Goal: Transaction & Acquisition: Purchase product/service

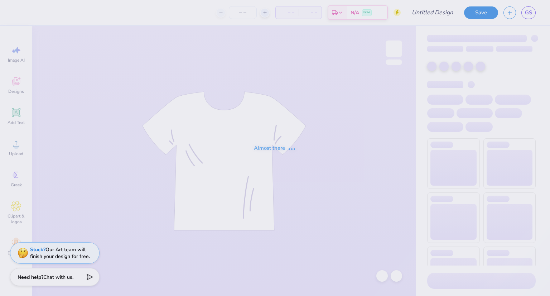
type input "pre dental"
type input "25"
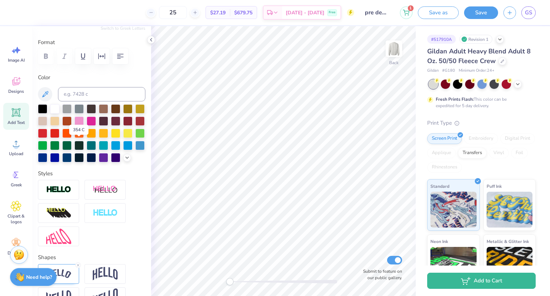
scroll to position [90, 0]
click at [99, 161] on div at bounding box center [103, 156] width 9 height 9
click at [126, 157] on polyline at bounding box center [127, 156] width 3 height 1
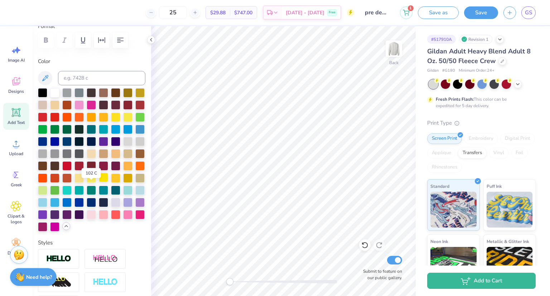
scroll to position [109, 0]
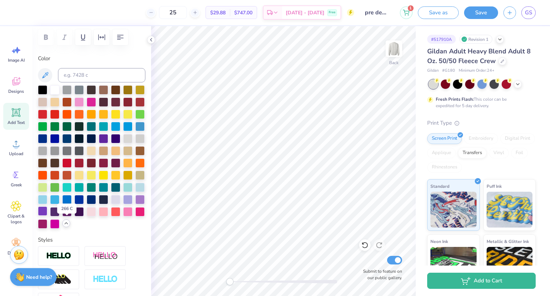
click at [47, 216] on div at bounding box center [42, 210] width 9 height 9
click at [135, 203] on div at bounding box center [139, 198] width 9 height 9
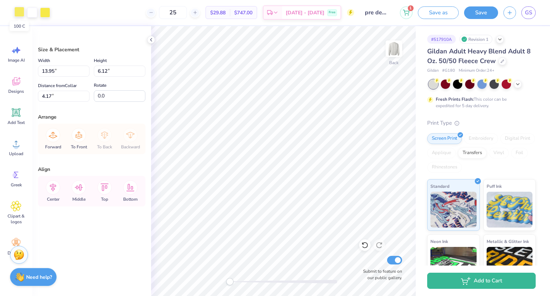
click at [16, 10] on div at bounding box center [19, 12] width 10 height 10
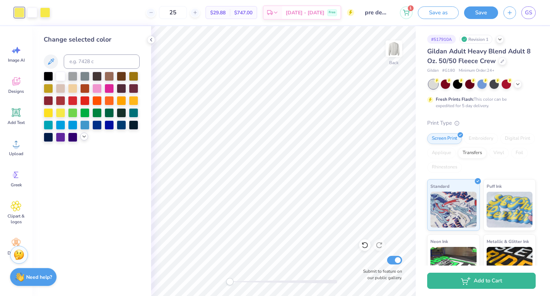
click at [80, 137] on div at bounding box center [84, 136] width 8 height 8
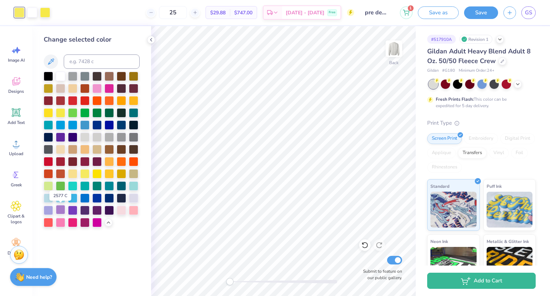
click at [58, 211] on div at bounding box center [60, 209] width 9 height 9
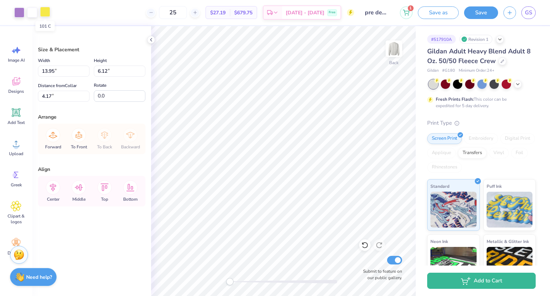
click at [49, 10] on div at bounding box center [45, 12] width 10 height 10
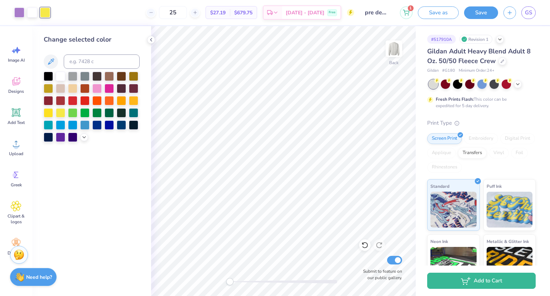
click at [80, 134] on div at bounding box center [92, 107] width 96 height 70
click at [83, 137] on icon at bounding box center [84, 137] width 6 height 6
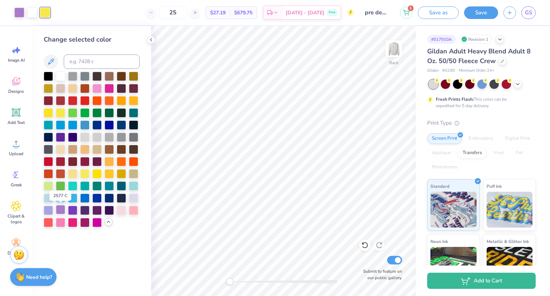
click at [61, 214] on div at bounding box center [60, 209] width 9 height 9
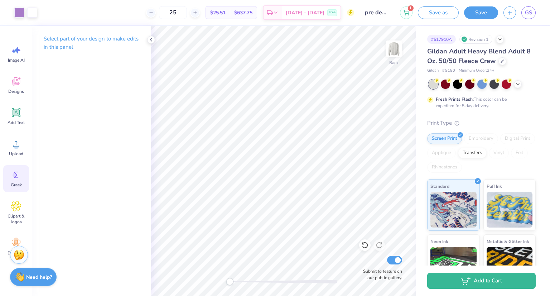
scroll to position [18, 0]
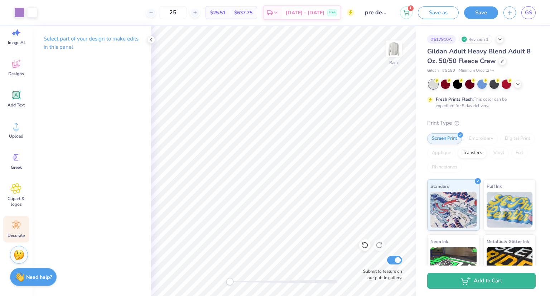
click at [17, 224] on icon at bounding box center [16, 225] width 9 height 6
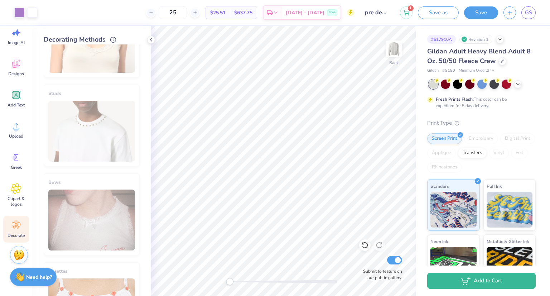
scroll to position [375, 0]
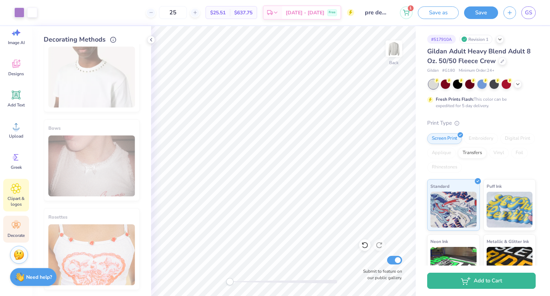
click at [17, 209] on div "Clipart & logos" at bounding box center [16, 195] width 26 height 33
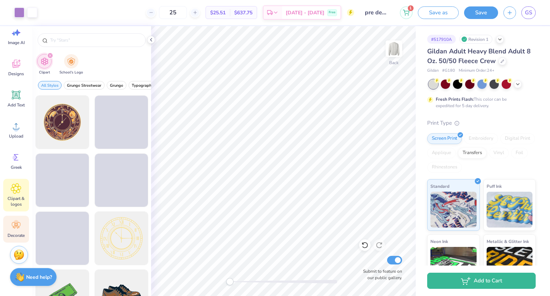
click at [9, 239] on div "Decorate" at bounding box center [16, 229] width 26 height 27
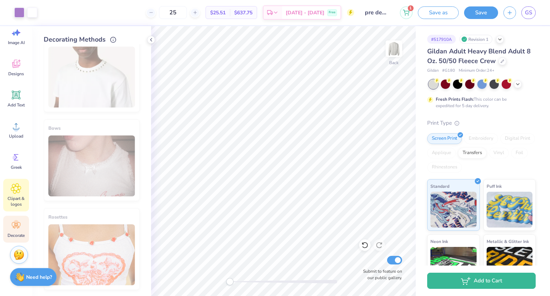
click at [24, 201] on span "Clipart & logos" at bounding box center [16, 200] width 24 height 11
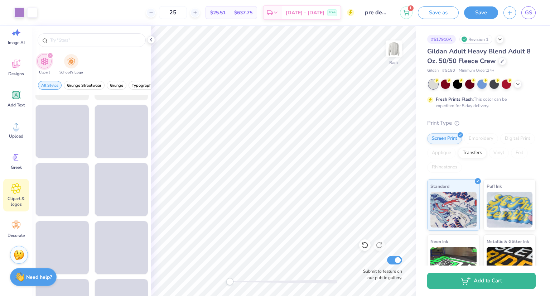
scroll to position [866, 0]
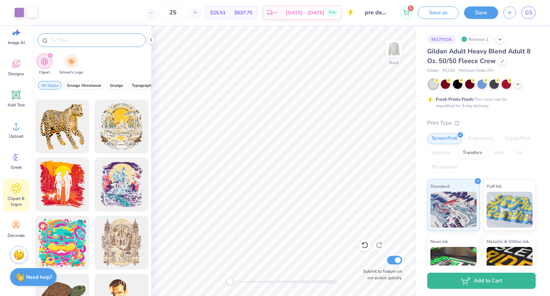
click at [76, 41] on input "text" at bounding box center [95, 40] width 92 height 7
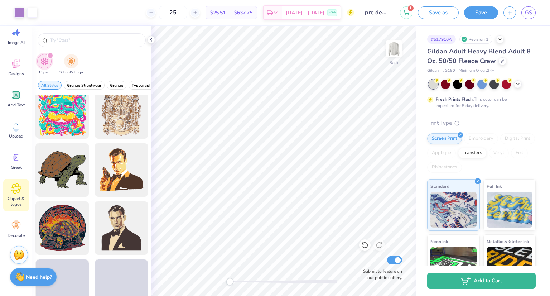
scroll to position [984, 0]
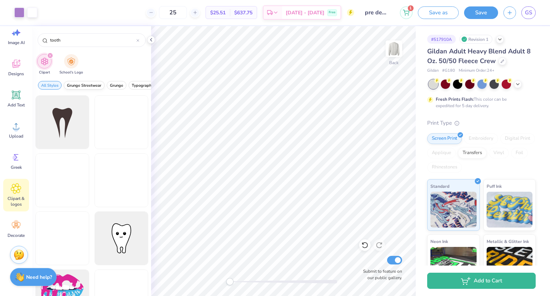
type input "tooth"
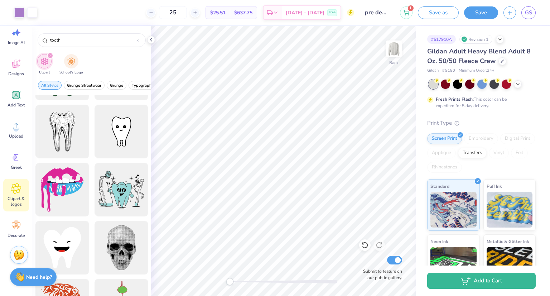
scroll to position [147, 0]
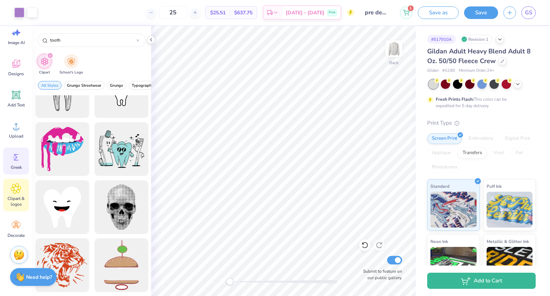
click at [15, 155] on icon at bounding box center [16, 157] width 5 height 6
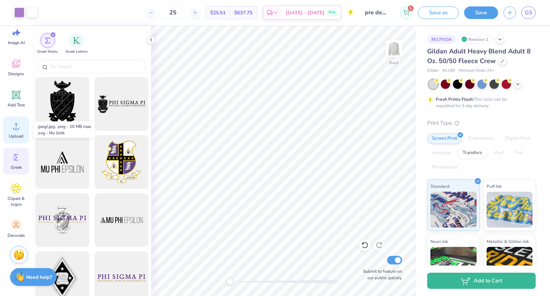
click at [15, 132] on div "Upload" at bounding box center [16, 129] width 26 height 27
click at [13, 136] on span "Upload" at bounding box center [16, 136] width 14 height 6
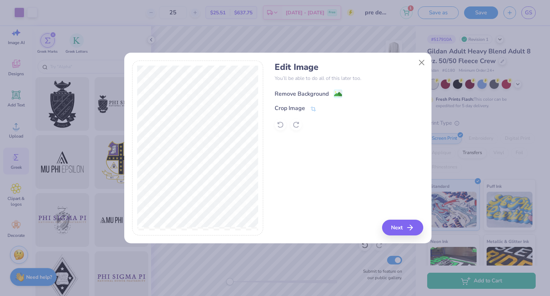
click at [314, 94] on div "Remove Background" at bounding box center [302, 94] width 54 height 9
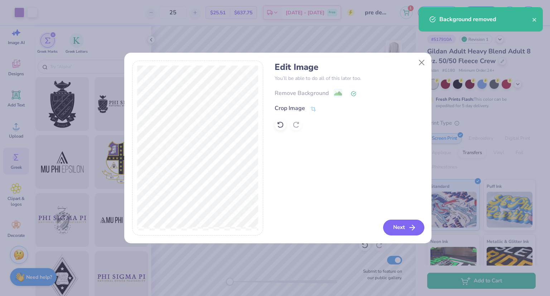
click at [397, 224] on button "Next" at bounding box center [403, 227] width 41 height 16
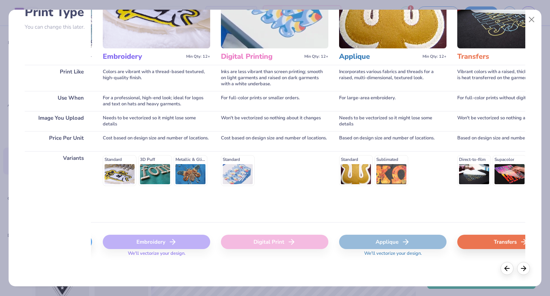
scroll to position [0, 0]
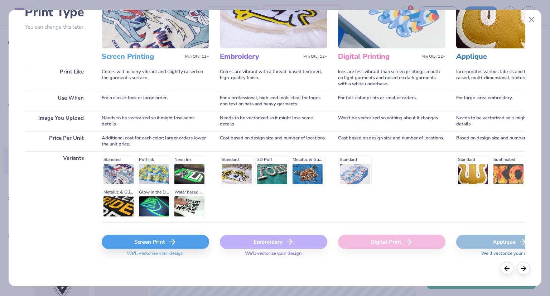
click at [164, 243] on div "Screen Print" at bounding box center [155, 241] width 107 height 14
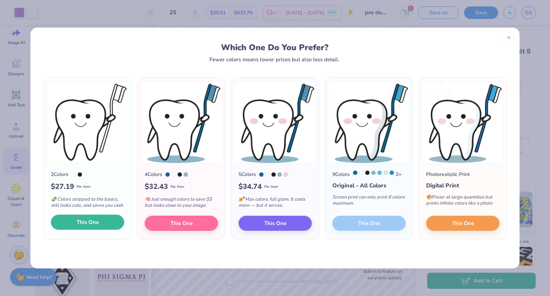
click at [99, 217] on button "This One" at bounding box center [87, 221] width 73 height 15
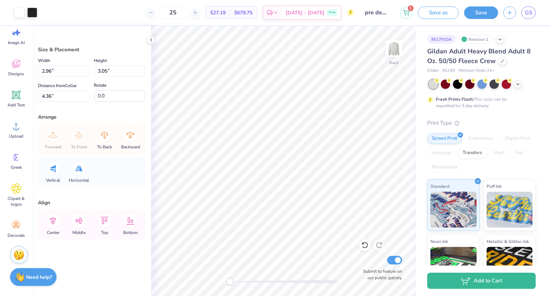
type input "2.96"
type input "3.05"
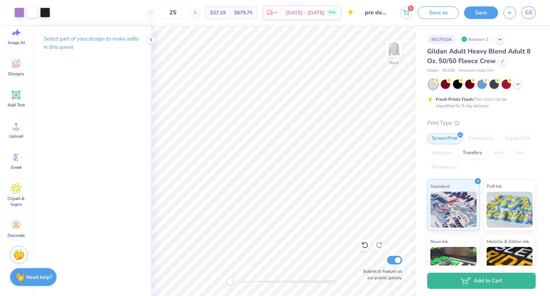
click at [147, 38] on div "Select part of your design to make edits in this panel" at bounding box center [91, 45] width 119 height 39
click at [152, 40] on icon at bounding box center [151, 40] width 6 height 6
click at [150, 37] on icon at bounding box center [151, 40] width 6 height 6
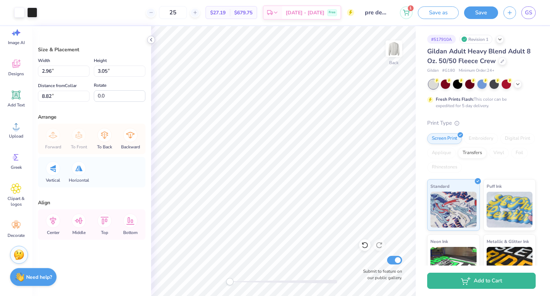
type input "13.95"
type input "6.12"
type input "4.17"
click at [152, 41] on polyline at bounding box center [150, 39] width 1 height 3
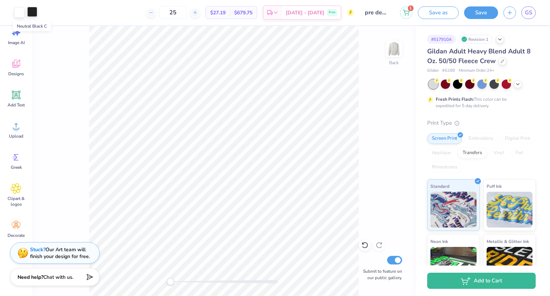
click at [33, 12] on div at bounding box center [32, 12] width 10 height 10
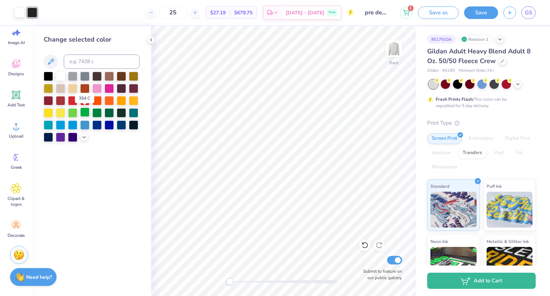
click at [85, 114] on div at bounding box center [84, 111] width 9 height 9
click at [59, 134] on div at bounding box center [60, 136] width 9 height 9
click at [79, 141] on div at bounding box center [92, 107] width 96 height 70
click at [85, 137] on icon at bounding box center [84, 137] width 6 height 6
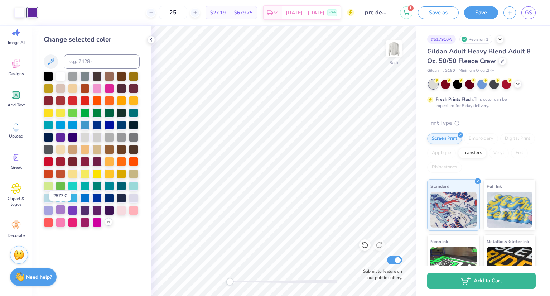
click at [62, 211] on div at bounding box center [60, 209] width 9 height 9
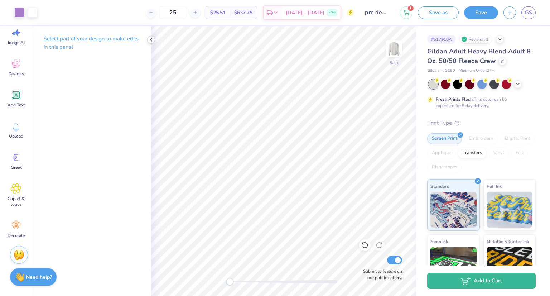
click at [150, 38] on icon at bounding box center [151, 40] width 6 height 6
click at [150, 39] on polyline at bounding box center [150, 39] width 1 height 3
click at [148, 43] on div "Select part of your design to make edits in this panel" at bounding box center [91, 45] width 119 height 39
click at [147, 39] on div at bounding box center [151, 40] width 8 height 8
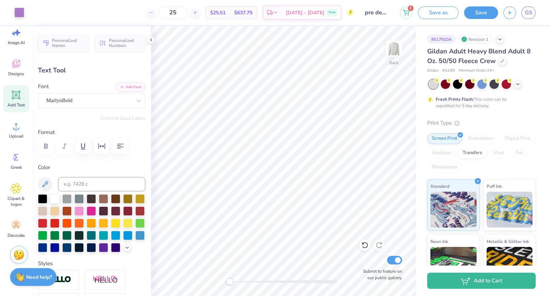
type input "9.90"
type textarea "25'-26'"
click at [151, 37] on icon at bounding box center [151, 40] width 6 height 6
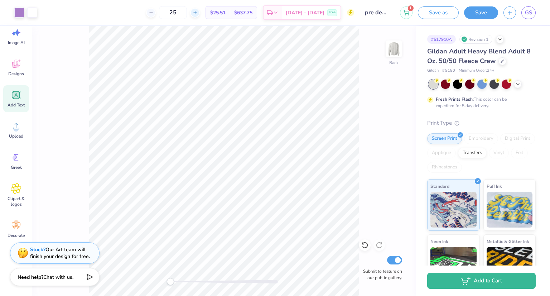
click at [198, 13] on icon at bounding box center [195, 12] width 5 height 5
click at [154, 14] on icon at bounding box center [151, 12] width 5 height 5
type input "25"
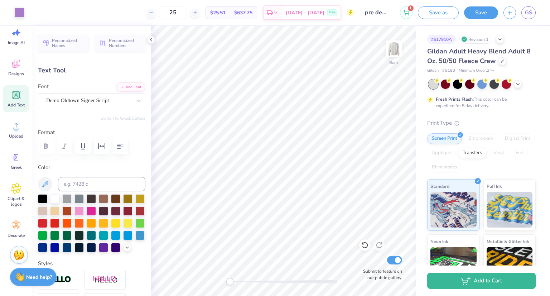
type input "8.15"
type input "1.58"
type input "2.53"
click at [13, 126] on icon at bounding box center [16, 126] width 11 height 11
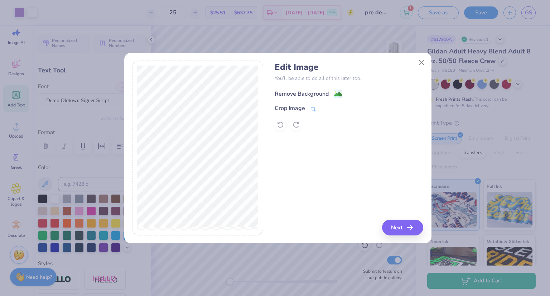
click at [298, 96] on div "Remove Background" at bounding box center [302, 94] width 54 height 9
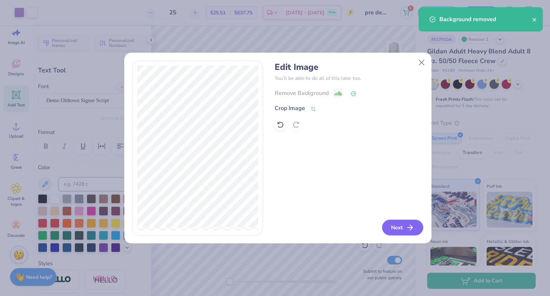
click at [402, 224] on button "Next" at bounding box center [402, 227] width 41 height 16
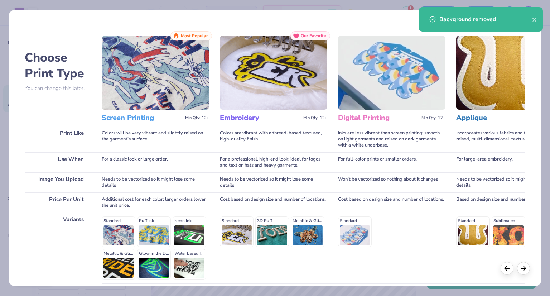
scroll to position [61, 0]
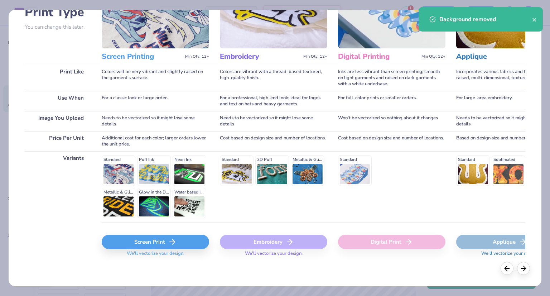
click at [179, 242] on div "Screen Print" at bounding box center [155, 241] width 107 height 14
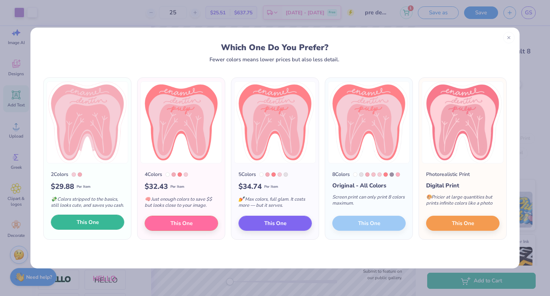
click at [99, 223] on button "This One" at bounding box center [87, 221] width 73 height 15
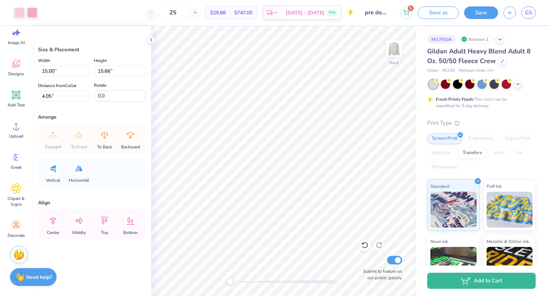
type input "4.15"
type input "4.33"
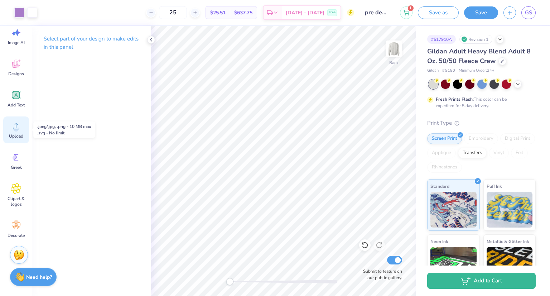
click at [15, 134] on span "Upload" at bounding box center [16, 136] width 14 height 6
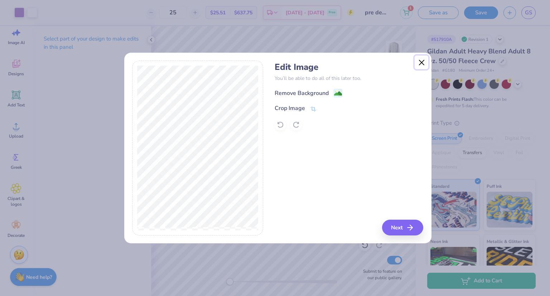
click at [422, 61] on button "Close" at bounding box center [422, 62] width 14 height 14
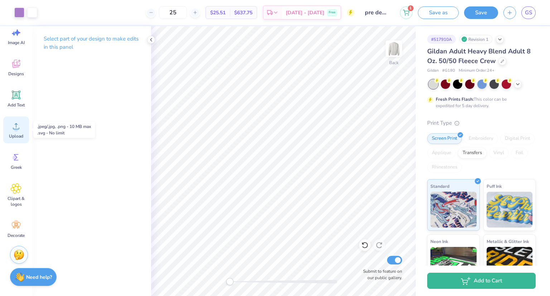
click at [18, 132] on div "Upload" at bounding box center [16, 129] width 26 height 27
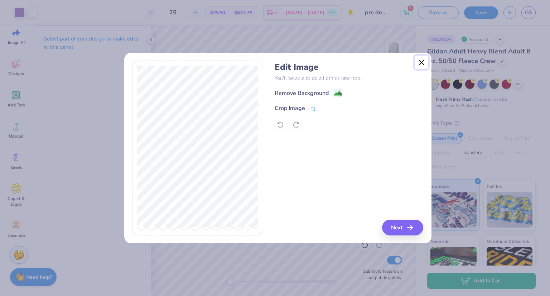
click at [416, 61] on button "Close" at bounding box center [422, 62] width 14 height 14
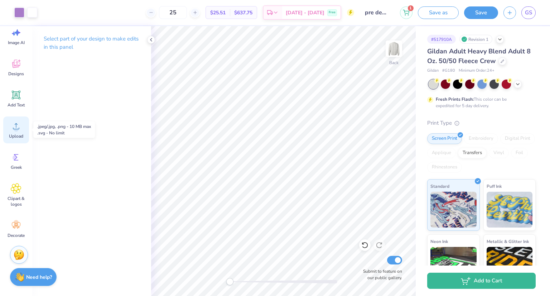
click at [13, 130] on icon at bounding box center [16, 126] width 11 height 11
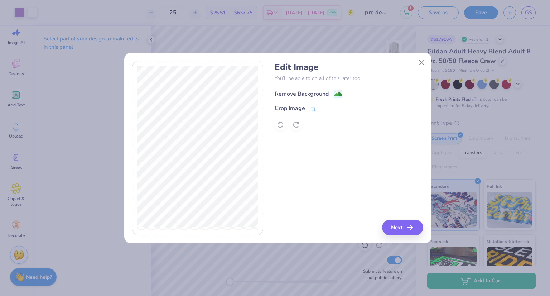
click at [308, 95] on div "Remove Background" at bounding box center [302, 94] width 54 height 9
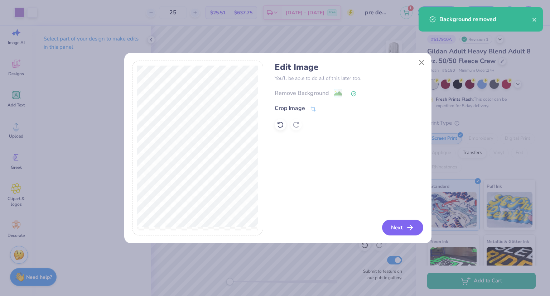
click at [401, 227] on button "Next" at bounding box center [402, 227] width 41 height 16
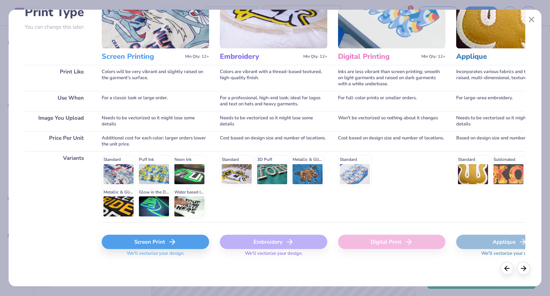
click at [175, 243] on icon at bounding box center [172, 241] width 9 height 9
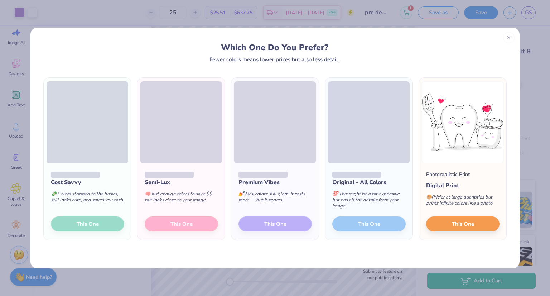
click at [82, 226] on div "Cost Savvy 💸 Colors stripped to the basics, still looks cute, and saves you cas…" at bounding box center [87, 201] width 87 height 77
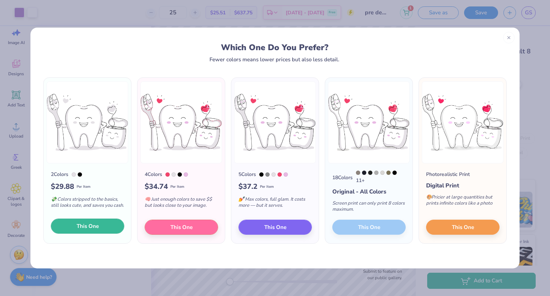
click at [89, 228] on span "This One" at bounding box center [88, 226] width 22 height 8
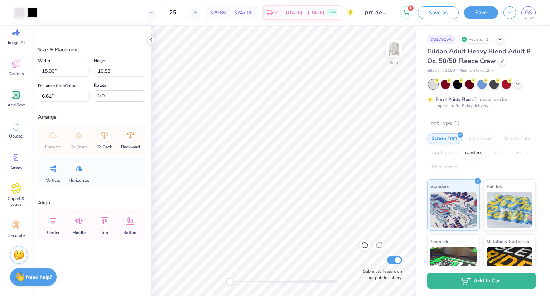
drag, startPoint x: 344, startPoint y: 208, endPoint x: 307, endPoint y: 198, distance: 38.6
click at [307, 198] on div at bounding box center [275, 148] width 550 height 296
type input "5.09"
type input "3.58"
type input "13.56"
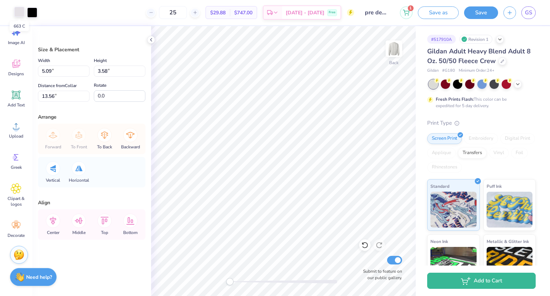
click at [21, 16] on div at bounding box center [19, 12] width 10 height 10
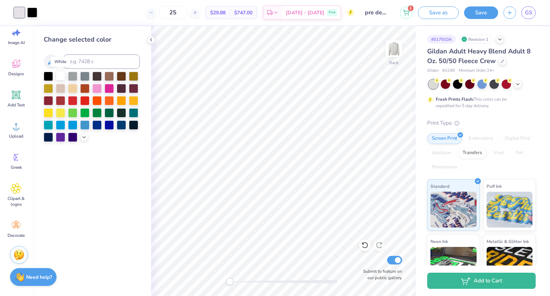
click at [63, 74] on div at bounding box center [60, 75] width 9 height 9
click at [105, 110] on div at bounding box center [109, 111] width 9 height 9
click at [86, 110] on div at bounding box center [84, 111] width 9 height 9
click at [61, 79] on div at bounding box center [60, 75] width 9 height 9
click at [28, 15] on div at bounding box center [32, 12] width 10 height 10
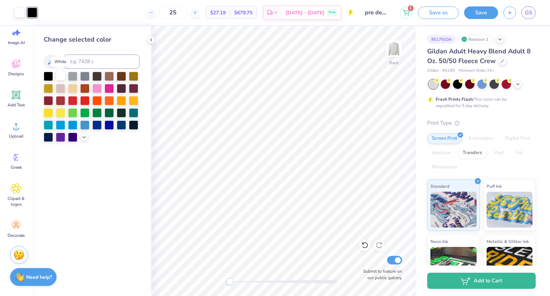
click at [62, 75] on div at bounding box center [60, 75] width 9 height 9
click at [68, 98] on div at bounding box center [72, 99] width 9 height 9
click at [68, 117] on div at bounding box center [92, 107] width 96 height 70
click at [78, 137] on div at bounding box center [92, 107] width 96 height 70
click at [82, 139] on icon at bounding box center [84, 137] width 6 height 6
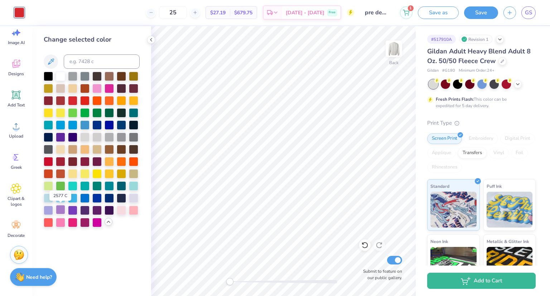
click at [62, 209] on div at bounding box center [60, 209] width 9 height 9
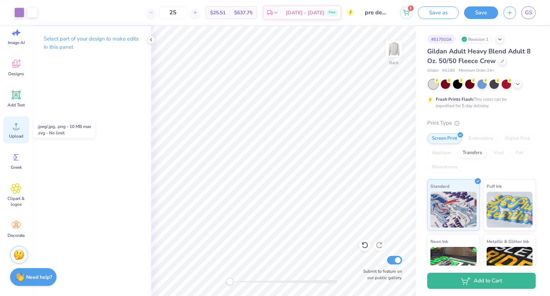
click at [13, 132] on div "Upload" at bounding box center [16, 129] width 26 height 27
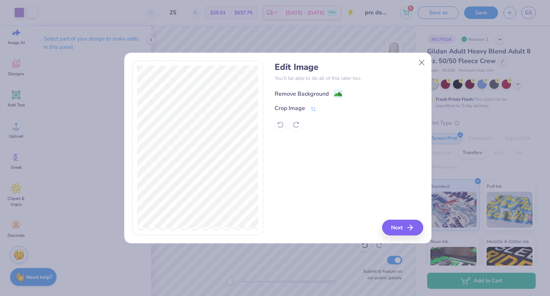
click at [298, 92] on div "Remove Background" at bounding box center [302, 94] width 54 height 9
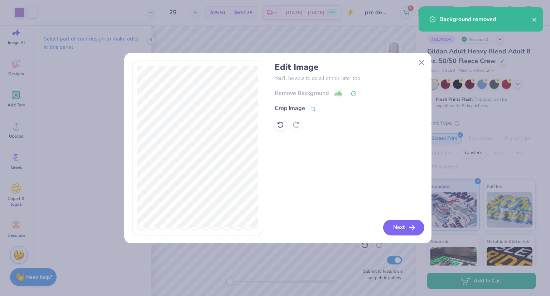
click at [388, 222] on button "Next" at bounding box center [403, 227] width 41 height 16
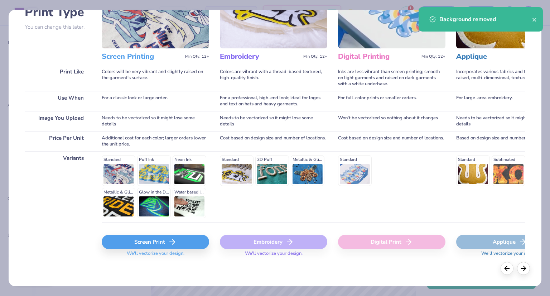
click at [149, 237] on div "Screen Print" at bounding box center [155, 241] width 107 height 14
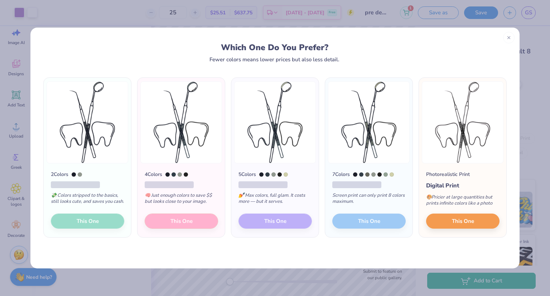
click at [80, 226] on div "2 Colors 💸 Colors stripped to the basics, still looks cute, and saves you cash.…" at bounding box center [87, 200] width 87 height 74
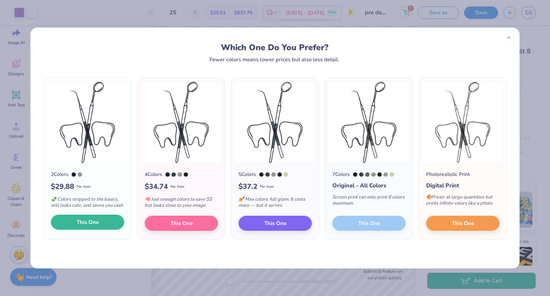
click at [84, 225] on span "This One" at bounding box center [88, 222] width 22 height 8
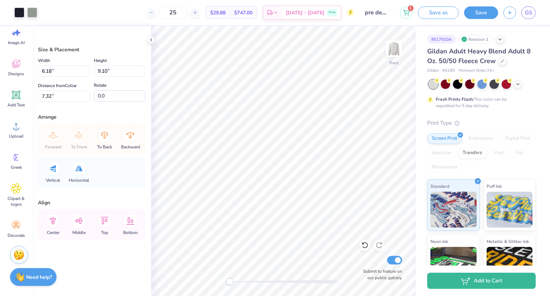
type input "3.32"
type input "4.89"
type input "2.19"
type input "3.23"
type input "9.43"
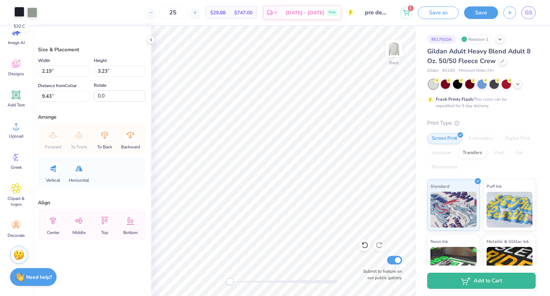
click at [21, 13] on div at bounding box center [19, 12] width 10 height 10
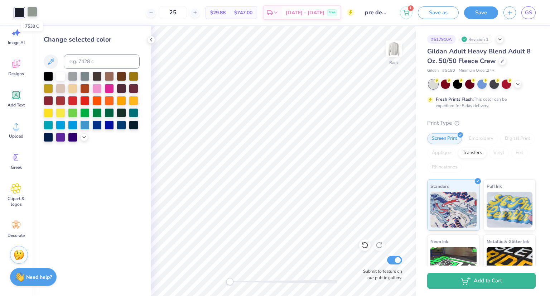
click at [32, 11] on div at bounding box center [32, 12] width 10 height 10
click at [84, 138] on icon at bounding box center [84, 137] width 6 height 6
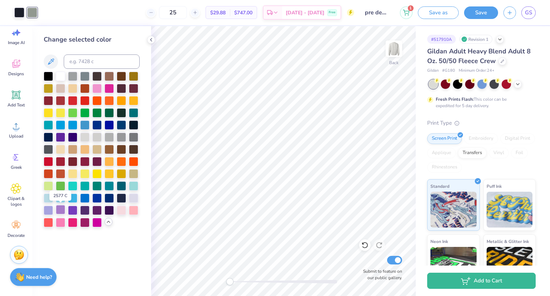
click at [61, 208] on div at bounding box center [60, 209] width 9 height 9
click at [59, 209] on div at bounding box center [60, 209] width 9 height 9
click at [60, 210] on div at bounding box center [60, 209] width 9 height 9
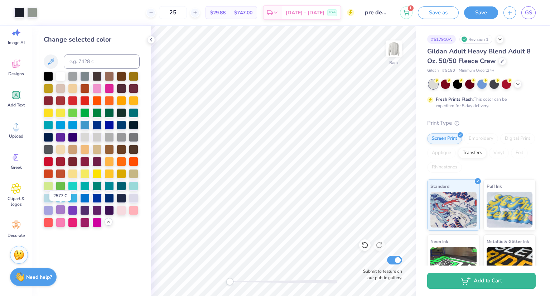
click at [60, 210] on div at bounding box center [60, 209] width 9 height 9
click at [56, 210] on div at bounding box center [60, 209] width 9 height 9
click at [56, 209] on div at bounding box center [60, 209] width 9 height 9
click at [69, 76] on div at bounding box center [72, 75] width 9 height 9
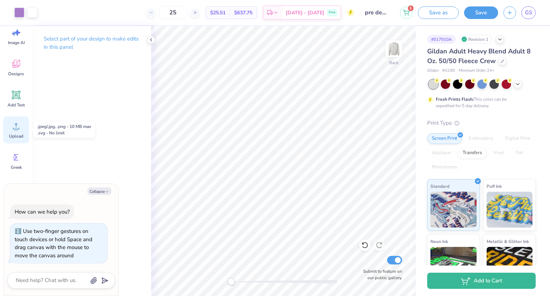
click at [18, 130] on circle at bounding box center [16, 128] width 5 height 5
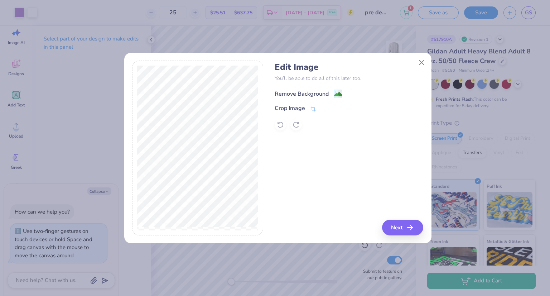
click at [308, 93] on div "Remove Background" at bounding box center [302, 94] width 54 height 9
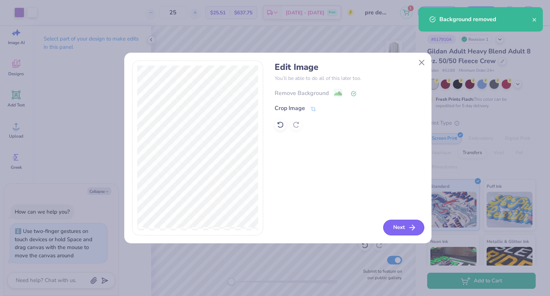
click at [405, 226] on button "Next" at bounding box center [403, 227] width 41 height 16
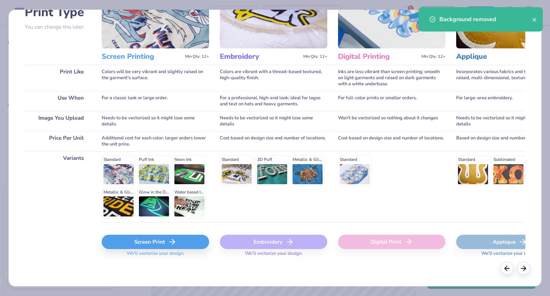
click at [170, 241] on icon at bounding box center [172, 241] width 9 height 9
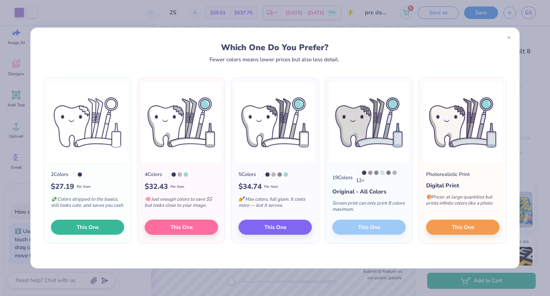
click at [96, 225] on span "This One" at bounding box center [88, 227] width 22 height 8
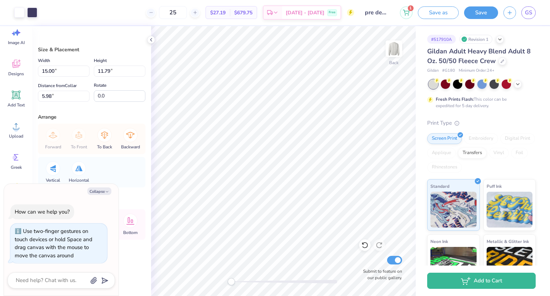
drag, startPoint x: 346, startPoint y: 232, endPoint x: 306, endPoint y: 210, distance: 46.0
click at [306, 210] on div at bounding box center [275, 148] width 550 height 296
type textarea "x"
type input "4.09"
type input "3.21"
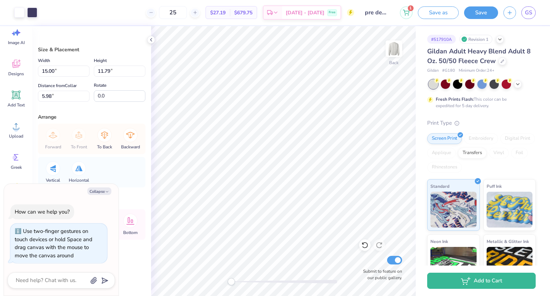
type input "14.56"
type textarea "x"
type input "3.63"
type input "2.86"
click at [22, 13] on div at bounding box center [19, 12] width 10 height 10
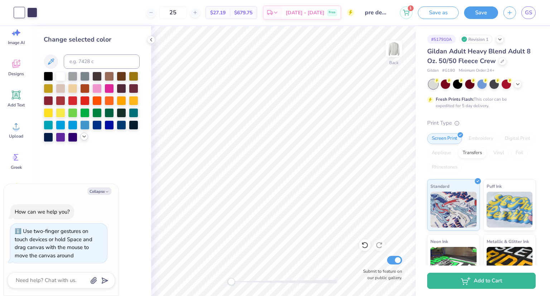
click at [81, 138] on icon at bounding box center [84, 137] width 6 height 6
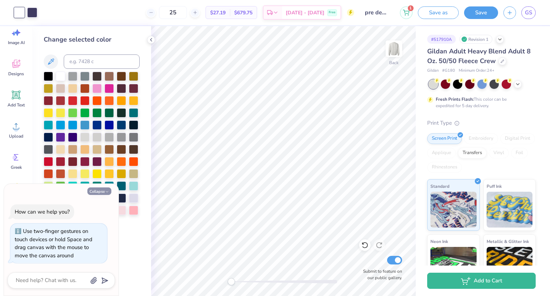
click at [107, 192] on icon "button" at bounding box center [107, 191] width 4 height 4
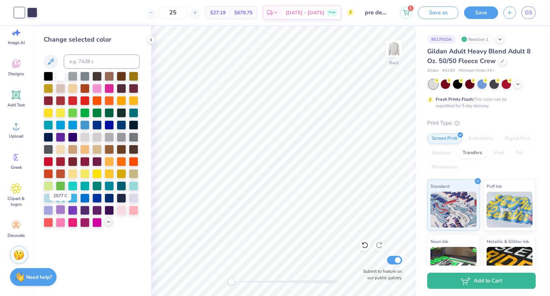
click at [61, 207] on div at bounding box center [60, 209] width 9 height 9
click at [73, 211] on div at bounding box center [72, 209] width 9 height 9
click at [47, 211] on div at bounding box center [48, 209] width 9 height 9
click at [56, 213] on div at bounding box center [60, 209] width 9 height 9
click at [60, 76] on div at bounding box center [60, 75] width 9 height 9
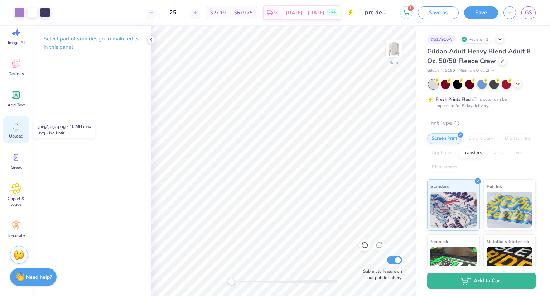
click at [13, 123] on icon at bounding box center [16, 126] width 11 height 11
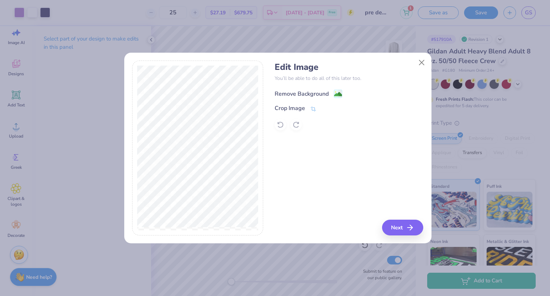
click at [298, 95] on div "Remove Background" at bounding box center [302, 94] width 54 height 9
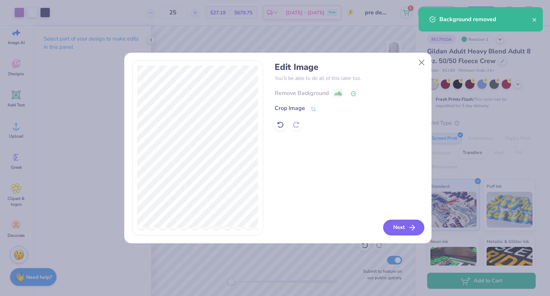
click at [397, 224] on button "Next" at bounding box center [403, 227] width 41 height 16
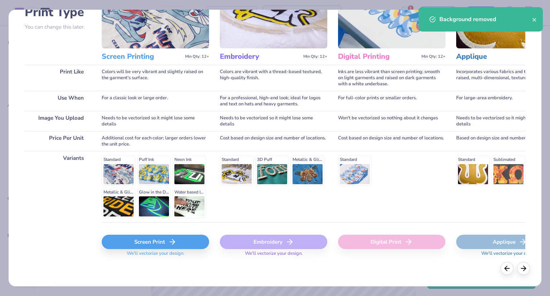
click at [156, 241] on div "Screen Print" at bounding box center [155, 241] width 107 height 14
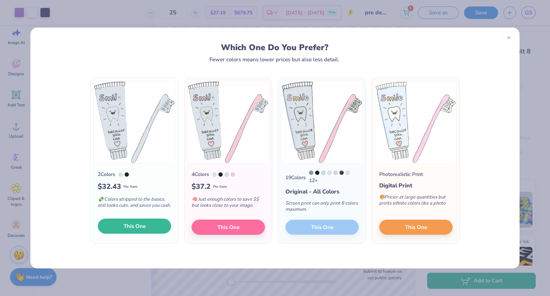
click at [128, 227] on span "This One" at bounding box center [135, 226] width 22 height 8
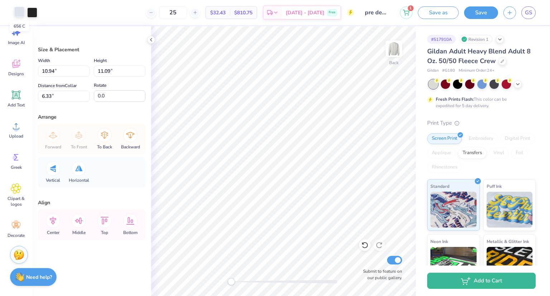
click at [19, 8] on div at bounding box center [19, 12] width 10 height 10
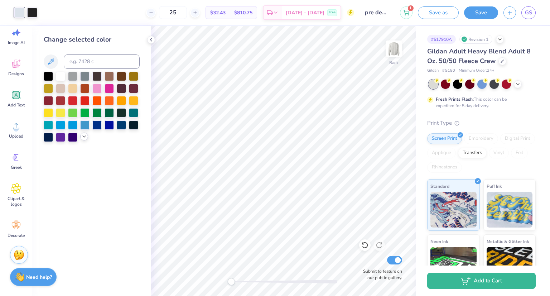
click at [84, 134] on icon at bounding box center [84, 137] width 6 height 6
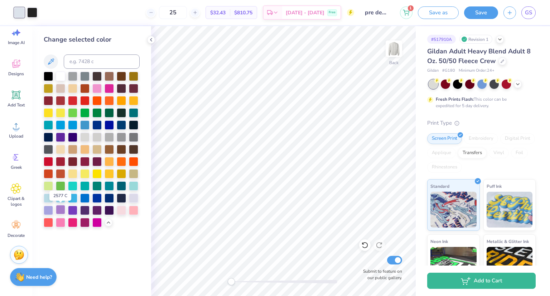
click at [59, 209] on div at bounding box center [60, 209] width 9 height 9
click at [153, 38] on icon at bounding box center [151, 40] width 6 height 6
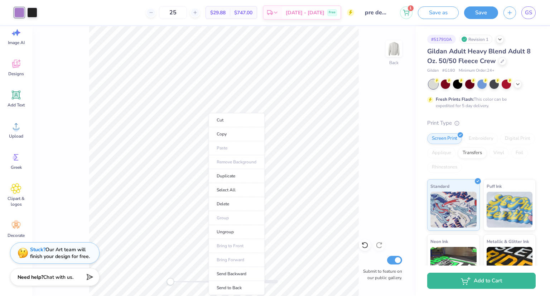
scroll to position [76, 0]
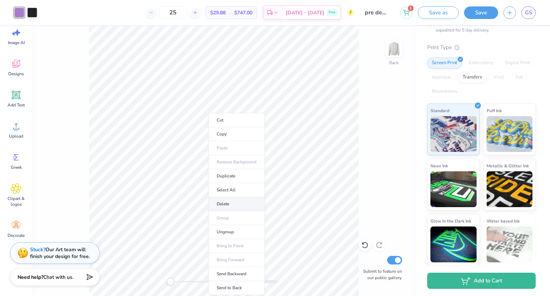
click at [228, 202] on li "Delete" at bounding box center [236, 204] width 56 height 14
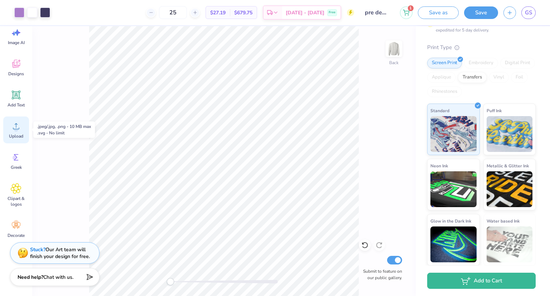
click at [15, 128] on circle at bounding box center [16, 128] width 5 height 5
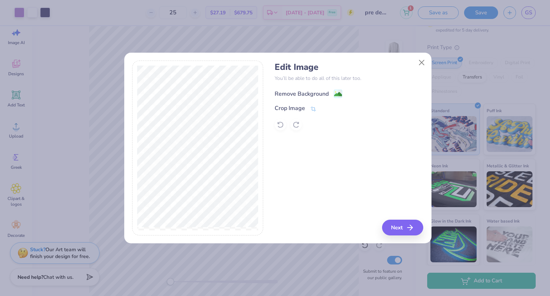
click at [310, 95] on div "Remove Background" at bounding box center [302, 94] width 54 height 9
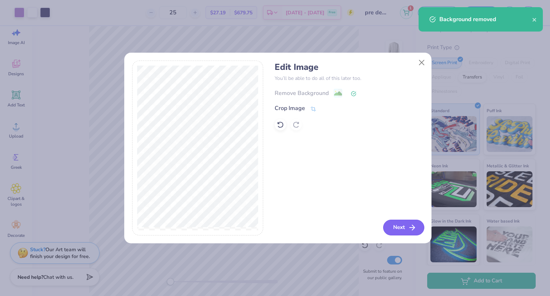
click at [404, 223] on button "Next" at bounding box center [403, 227] width 41 height 16
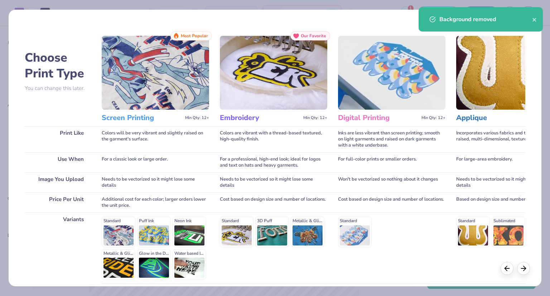
scroll to position [61, 0]
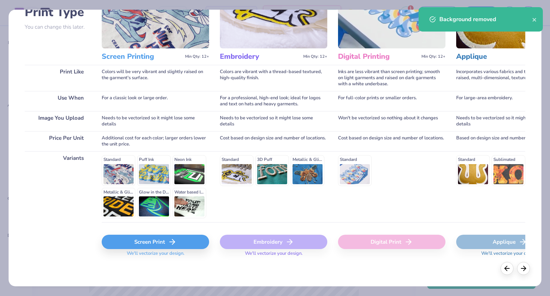
click at [171, 243] on icon at bounding box center [172, 241] width 9 height 9
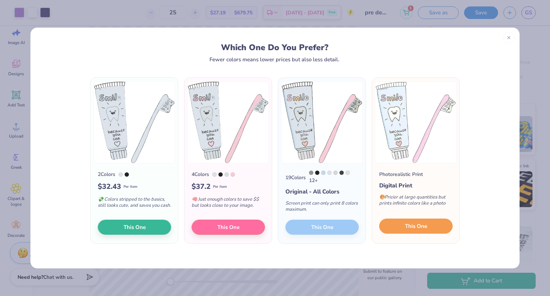
click at [436, 233] on button "This One" at bounding box center [415, 225] width 73 height 15
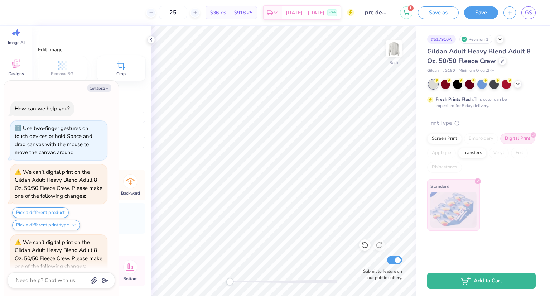
scroll to position [106, 0]
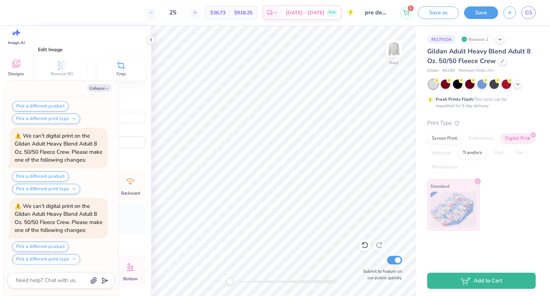
type textarea "x"
click at [200, 15] on div at bounding box center [195, 13] width 10 height 10
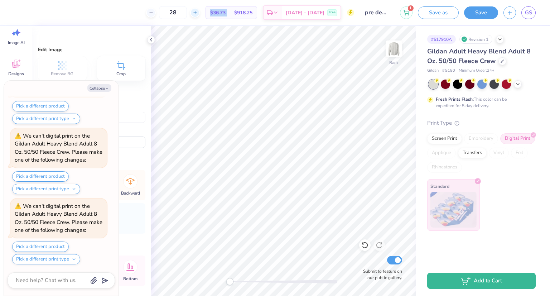
type input "29"
type textarea "x"
click at [206, 15] on div "29" at bounding box center [196, 12] width 54 height 13
click at [194, 15] on icon at bounding box center [191, 12] width 5 height 5
type input "30"
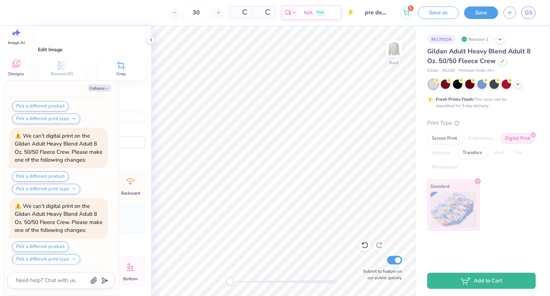
type textarea "x"
click at [150, 11] on icon at bounding box center [147, 12] width 5 height 5
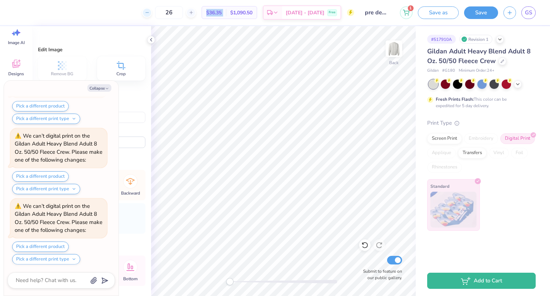
click at [150, 11] on icon at bounding box center [147, 12] width 5 height 5
type input "22"
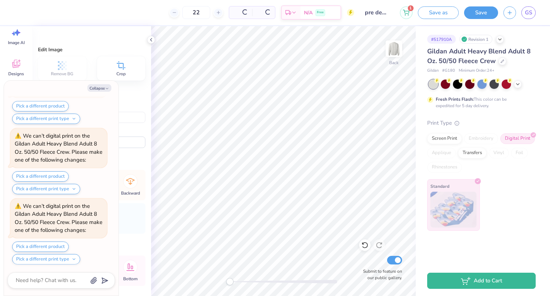
type textarea "x"
click at [196, 13] on line at bounding box center [194, 13] width 3 height 0
type input "24"
type textarea "x"
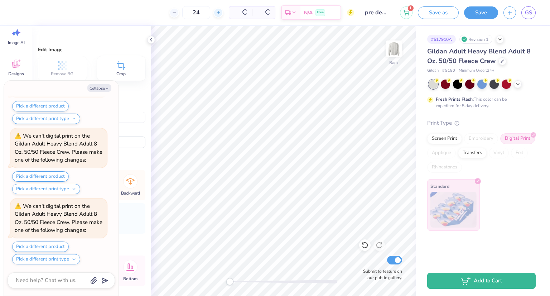
click at [217, 13] on line at bounding box center [218, 13] width 3 height 0
type input "25"
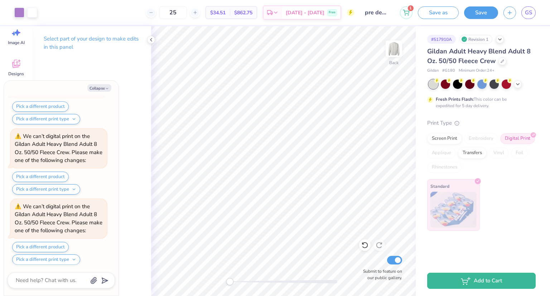
scroll to position [246, 0]
click at [102, 88] on button "Collapse" at bounding box center [99, 88] width 24 height 8
type textarea "x"
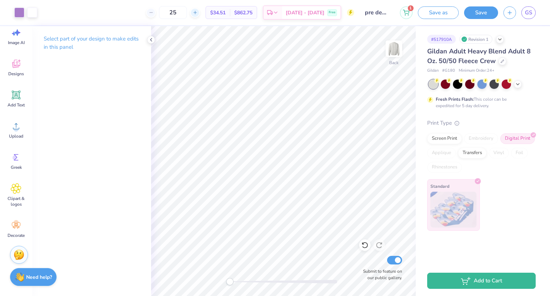
click at [200, 16] on div at bounding box center [195, 13] width 10 height 10
click at [173, 14] on div "26" at bounding box center [173, 12] width 54 height 13
click at [156, 12] on div at bounding box center [151, 13] width 10 height 10
click at [151, 43] on div at bounding box center [151, 40] width 8 height 8
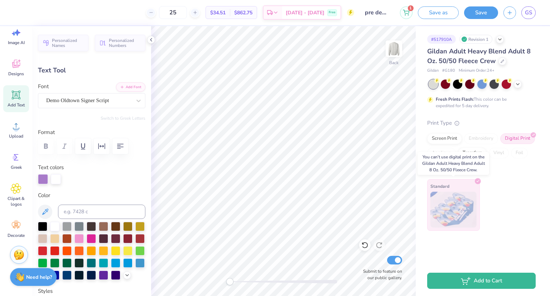
click at [468, 209] on img at bounding box center [453, 210] width 46 height 36
click at [443, 138] on div "Screen Print" at bounding box center [444, 137] width 35 height 11
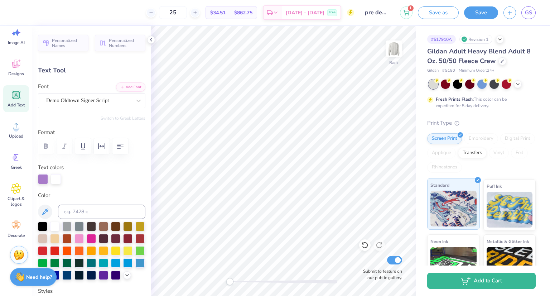
click at [458, 200] on img at bounding box center [453, 208] width 46 height 36
click at [156, 14] on div at bounding box center [151, 13] width 10 height 10
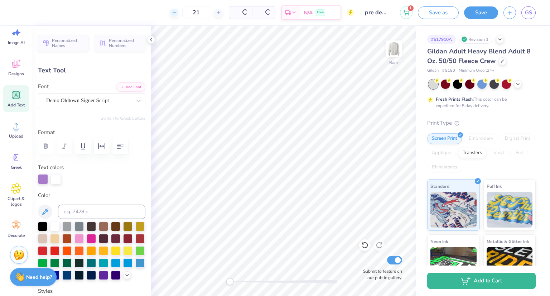
click at [165, 10] on div "21 Per Item Total Est. Delivery N/A Free" at bounding box center [187, 12] width 334 height 25
click at [19, 62] on icon at bounding box center [16, 63] width 11 height 11
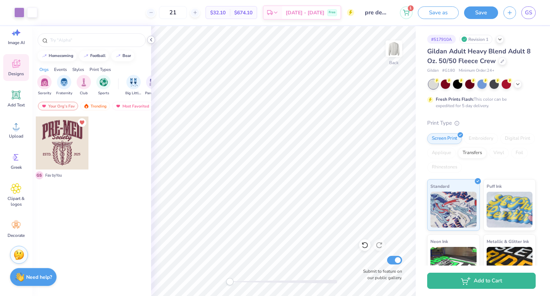
click at [152, 43] on div at bounding box center [151, 40] width 8 height 8
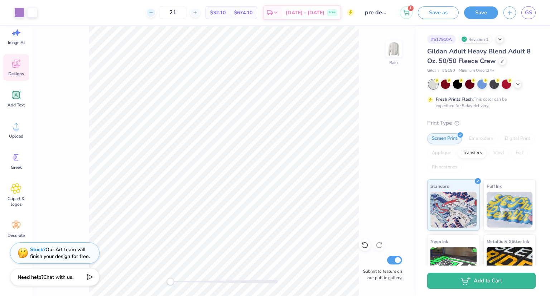
click at [154, 10] on icon at bounding box center [151, 12] width 5 height 5
click at [198, 14] on icon at bounding box center [195, 12] width 5 height 5
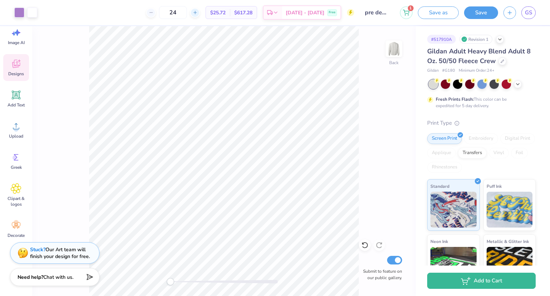
click at [198, 14] on icon at bounding box center [195, 12] width 5 height 5
type input "25"
click at [550, 238] on div "Art colors 25 $25.51 Per Item $637.75 Total Est. Delivery Oct 7 - 10 Free Desig…" at bounding box center [275, 148] width 550 height 296
click at [496, 218] on img at bounding box center [510, 208] width 46 height 36
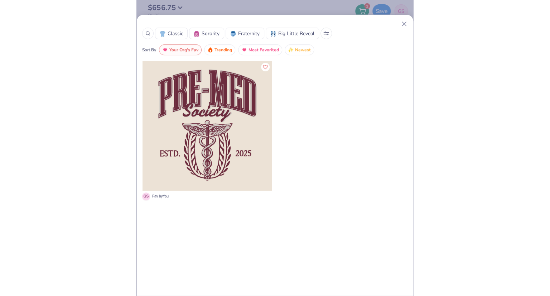
scroll to position [0, 0]
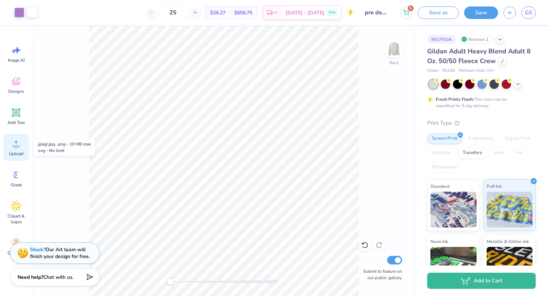
click at [7, 146] on div "Upload" at bounding box center [16, 147] width 26 height 27
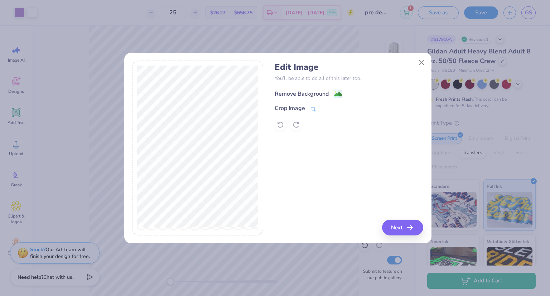
click at [311, 94] on div "Remove Background" at bounding box center [302, 94] width 54 height 9
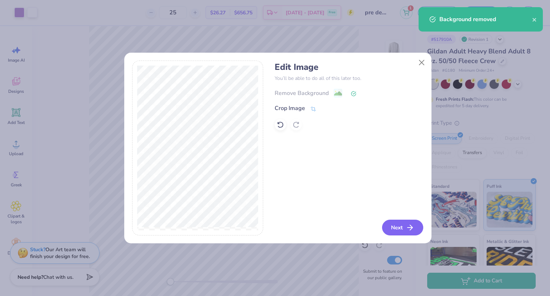
click at [410, 222] on button "Next" at bounding box center [402, 227] width 41 height 16
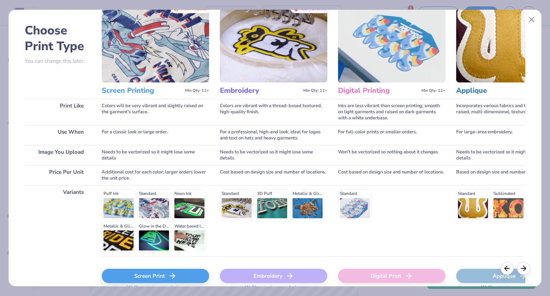
scroll to position [61, 0]
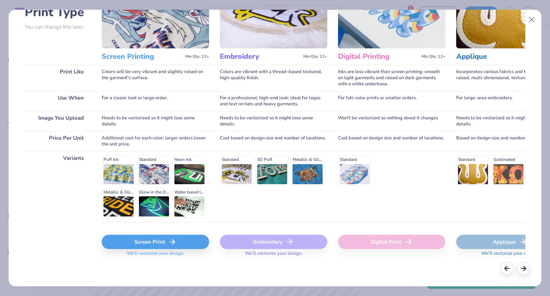
click at [147, 238] on div "Screen Print" at bounding box center [155, 241] width 107 height 14
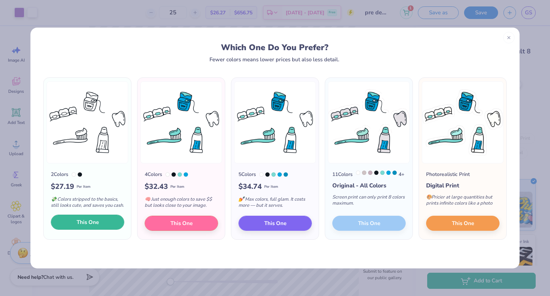
click at [107, 229] on button "This One" at bounding box center [87, 221] width 73 height 15
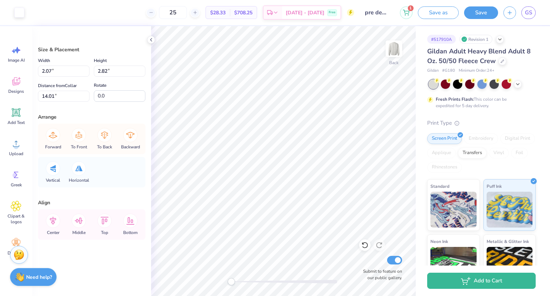
type input "2.07"
type input "2.82"
type input "14.01"
type input "2.25"
type input "2.75"
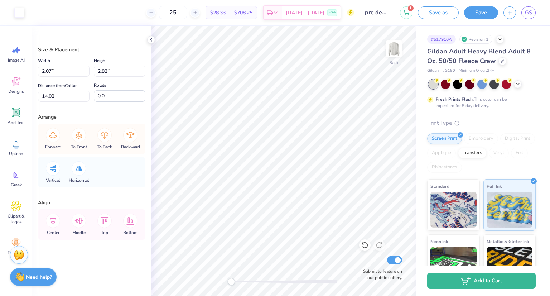
type input "9.88"
type input "3.40"
type input "3.87"
type input "9.30"
type input "2.46"
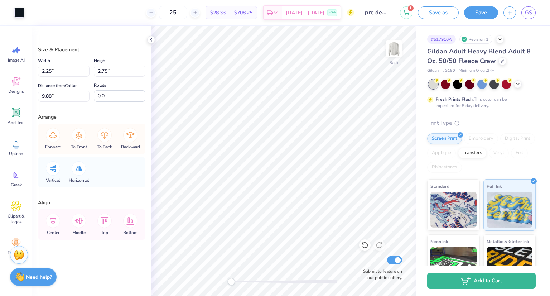
type input "2.95"
type input "9.78"
type input "1.43"
type input "1.74"
type input "2.46"
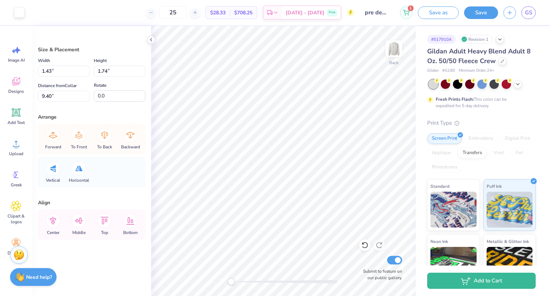
type input "2.95"
type input "9.17"
type input "1.55"
type input "1.86"
type input "0.39"
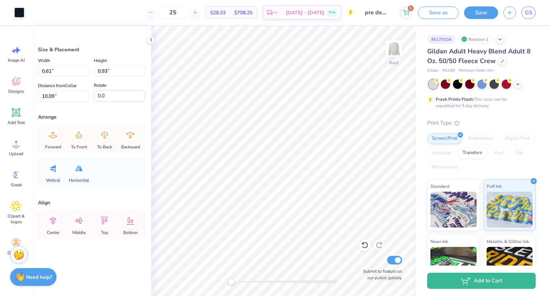
type input "0.60"
type input "10.49"
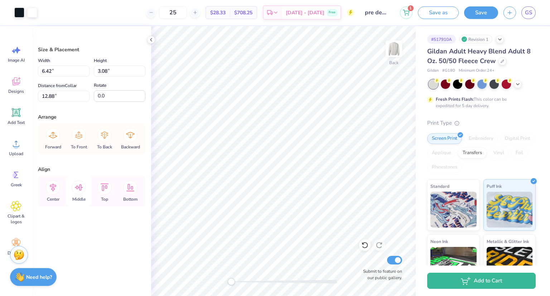
click at [83, 191] on icon at bounding box center [79, 187] width 14 height 14
click at [97, 191] on div "Top" at bounding box center [105, 191] width 26 height 30
click at [120, 185] on div "Bottom" at bounding box center [130, 191] width 26 height 30
type input "20.17"
click at [83, 241] on div "Size & Placement Width 6.42 6.42 " Height 3.08 3.08 " Distance from Collar 20.1…" at bounding box center [91, 161] width 119 height 270
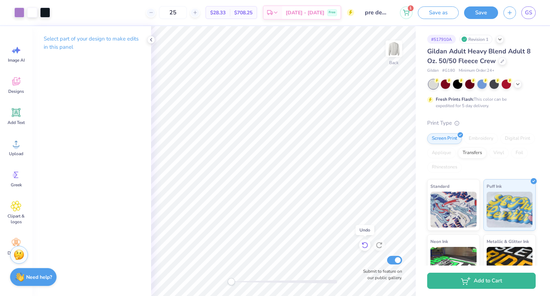
click at [364, 245] on icon at bounding box center [364, 244] width 7 height 7
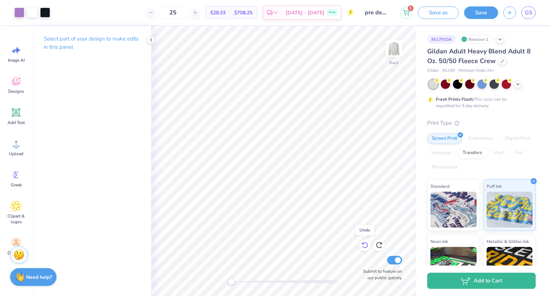
click at [364, 245] on icon at bounding box center [364, 244] width 7 height 7
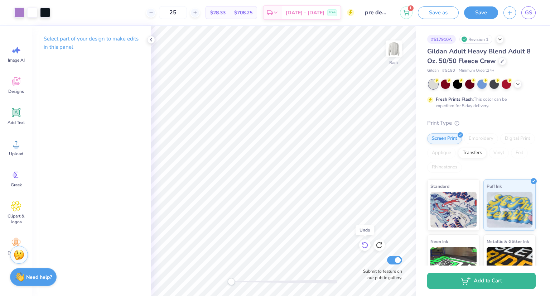
click at [364, 245] on icon at bounding box center [364, 244] width 7 height 7
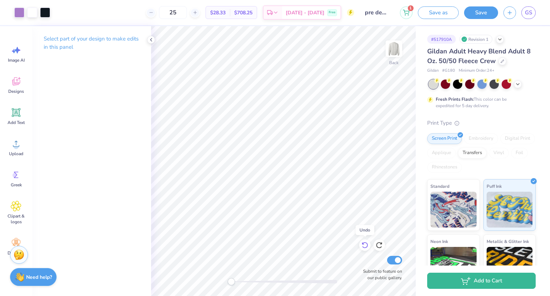
click at [364, 245] on icon at bounding box center [364, 244] width 7 height 7
click at [366, 242] on icon at bounding box center [365, 245] width 6 height 6
click at [378, 243] on icon at bounding box center [379, 245] width 6 height 6
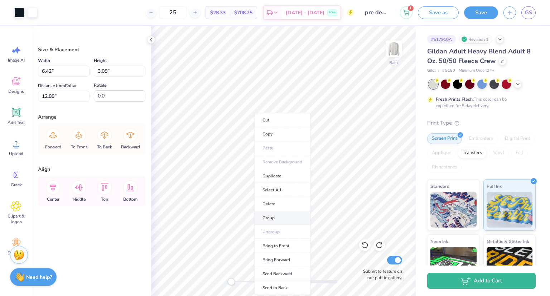
click at [274, 216] on li "Group" at bounding box center [282, 218] width 56 height 14
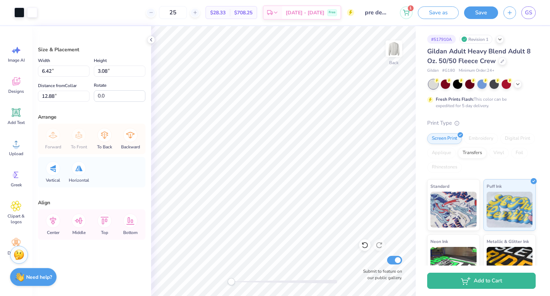
type input "3.49"
type input "1.67"
type input "14.28"
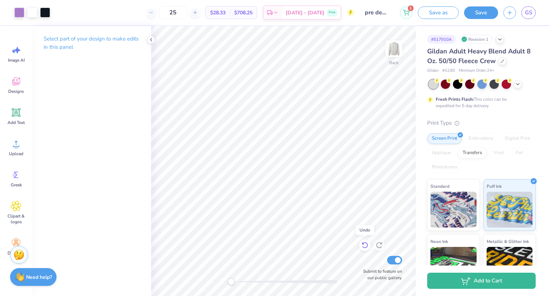
click at [363, 240] on div at bounding box center [364, 244] width 11 height 11
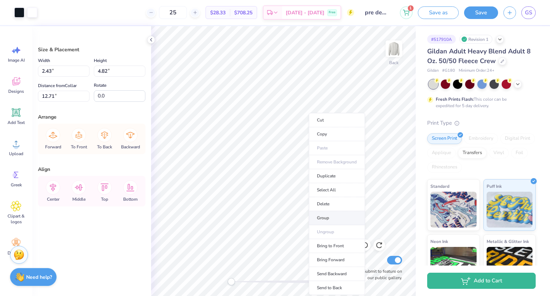
click at [323, 214] on li "Group" at bounding box center [337, 218] width 56 height 14
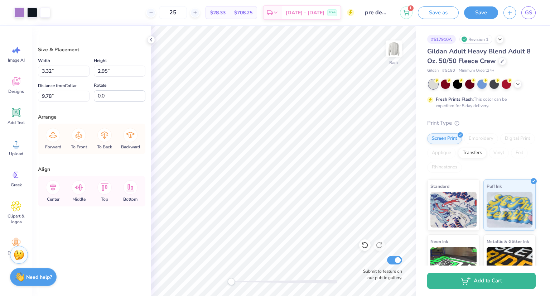
type input "3.32"
type input "2.95"
type input "9.78"
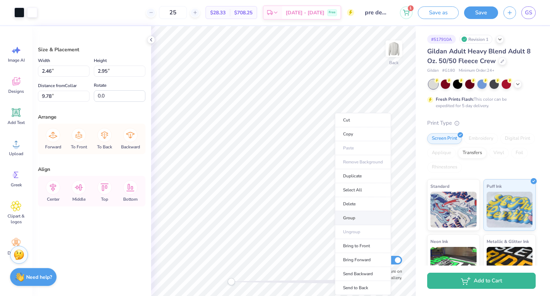
click at [349, 217] on li "Group" at bounding box center [363, 218] width 56 height 14
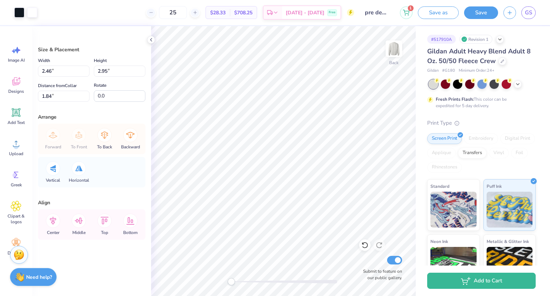
type input "1.65"
type input "1.98"
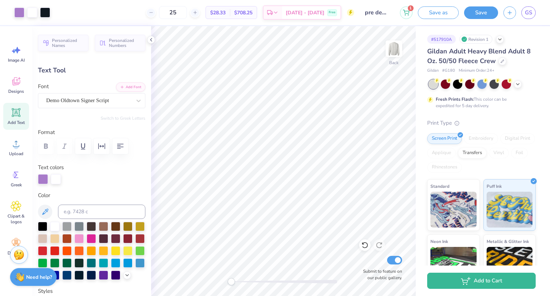
type input "13.95"
type input "5.42"
type input "4.10"
click at [361, 244] on icon at bounding box center [364, 244] width 7 height 7
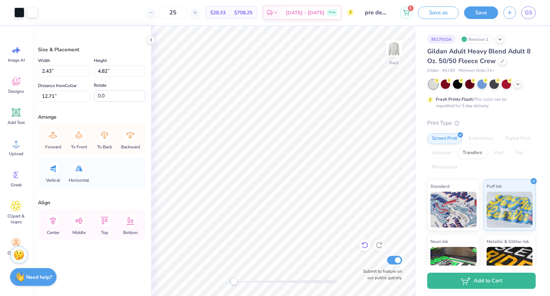
type input "87.0"
type input "2.12"
type input "1.08"
type input "15.38"
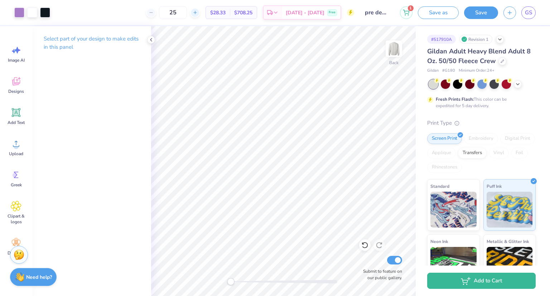
click at [200, 16] on div at bounding box center [195, 13] width 10 height 10
click at [215, 12] on div "28 $27.72 Per Item $776.16 Total Est. Delivery [DATE] - [DATE] Free" at bounding box center [204, 12] width 299 height 25
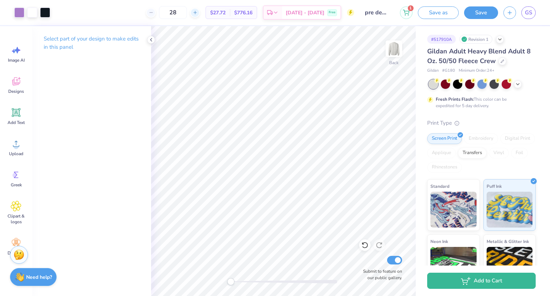
click at [200, 12] on div at bounding box center [195, 13] width 10 height 10
click at [198, 12] on icon at bounding box center [195, 12] width 5 height 5
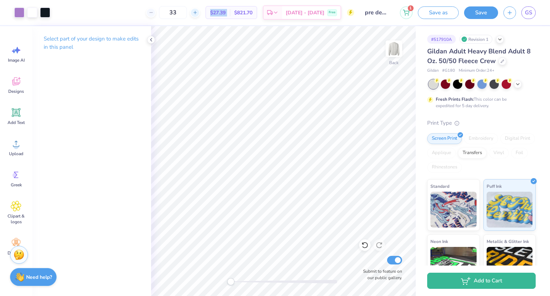
click at [198, 12] on icon at bounding box center [195, 12] width 5 height 5
click at [208, 12] on div "34" at bounding box center [196, 12] width 54 height 13
click at [200, 8] on div at bounding box center [195, 13] width 10 height 10
type input "35"
click at [151, 41] on polyline at bounding box center [150, 39] width 1 height 3
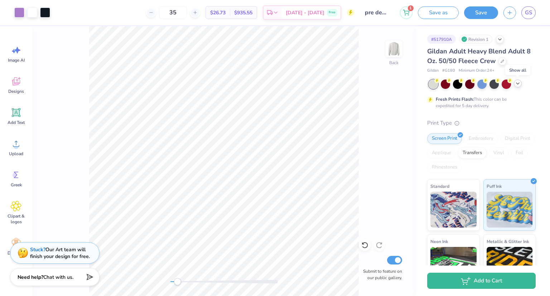
click at [520, 85] on icon at bounding box center [518, 84] width 6 height 6
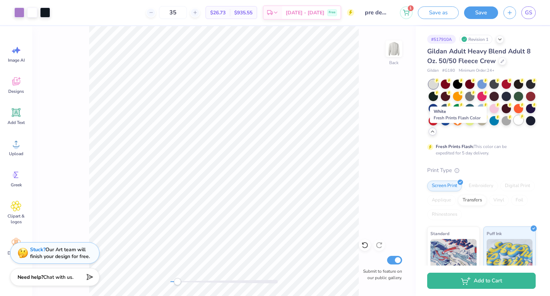
click at [514, 125] on div at bounding box center [518, 119] width 9 height 9
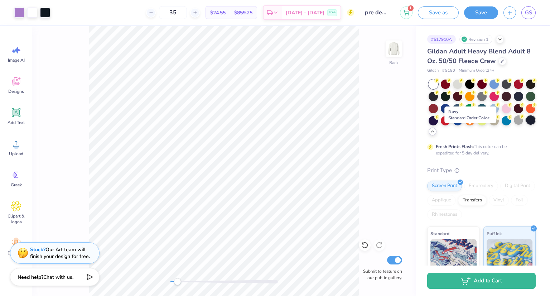
click at [526, 125] on div at bounding box center [530, 119] width 9 height 9
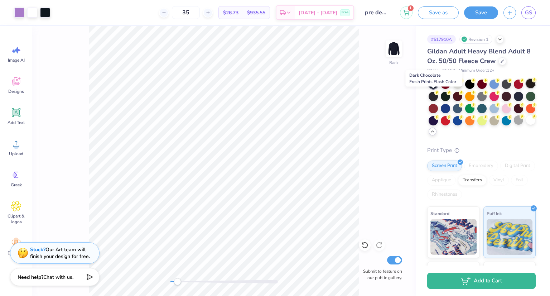
click at [526, 88] on div at bounding box center [530, 83] width 9 height 9
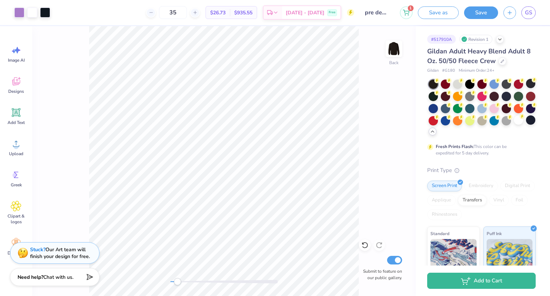
click at [435, 132] on icon at bounding box center [433, 132] width 6 height 6
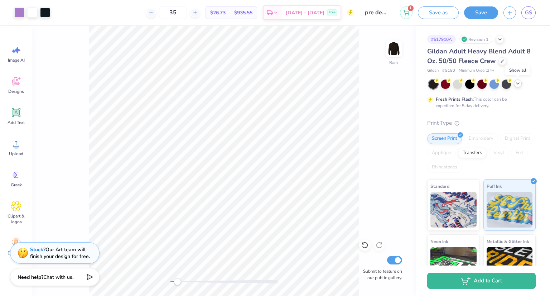
click at [517, 87] on div at bounding box center [518, 83] width 8 height 8
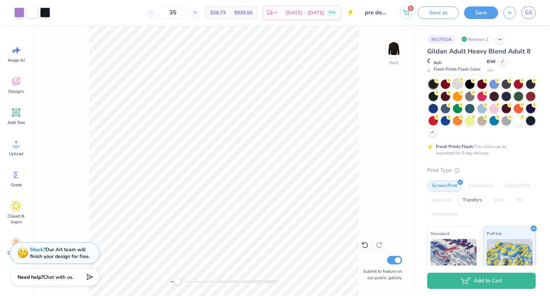
click at [456, 87] on div at bounding box center [457, 83] width 9 height 9
click at [435, 131] on icon at bounding box center [433, 132] width 6 height 6
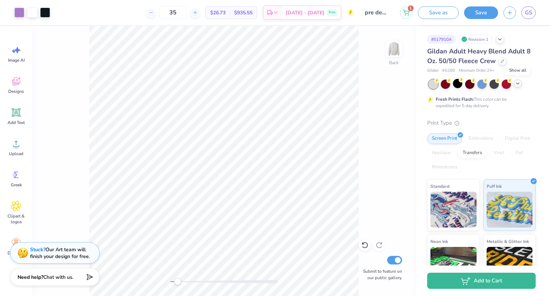
click at [519, 85] on icon at bounding box center [518, 84] width 6 height 6
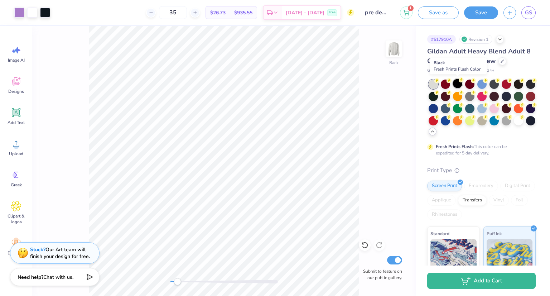
click at [457, 88] on div at bounding box center [457, 83] width 9 height 9
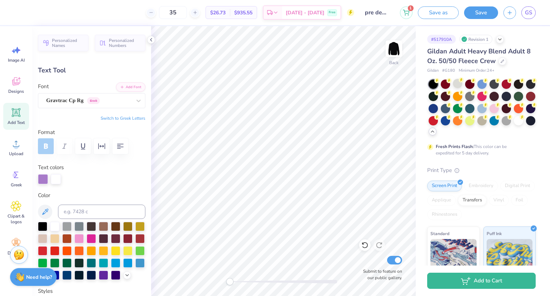
type input "13.95"
type input "5.42"
type input "4.10"
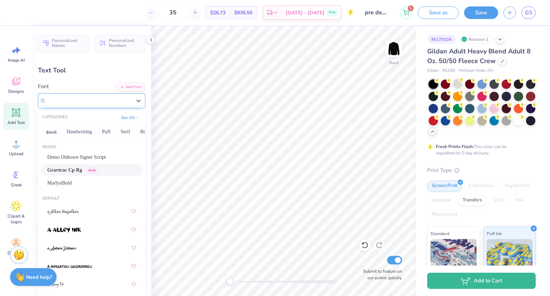
click at [110, 100] on div "Gravtrac Cp Rg Greek" at bounding box center [88, 100] width 87 height 11
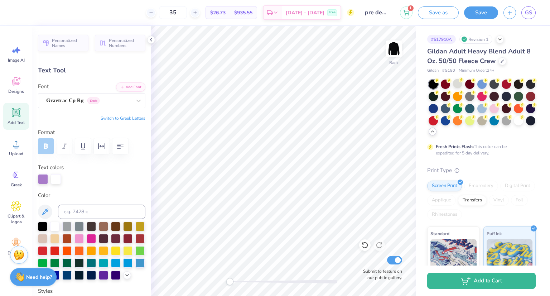
scroll to position [6, 1]
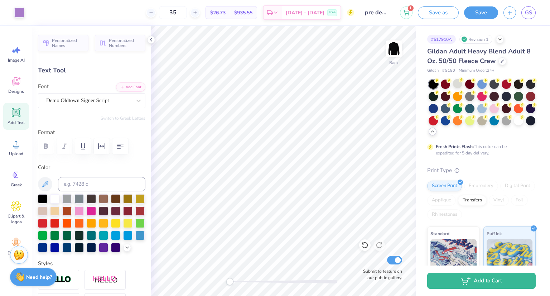
type input "8.15"
type input "1.58"
type input "2.53"
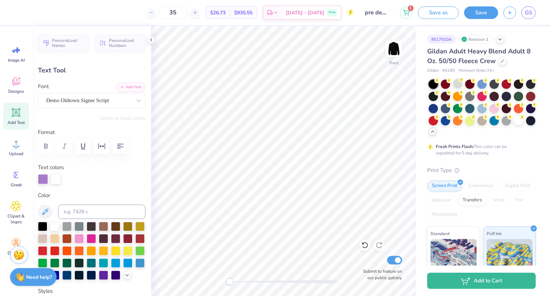
type input "6.61"
type input "2.05"
type input "8.20"
type input "8.15"
type input "1.58"
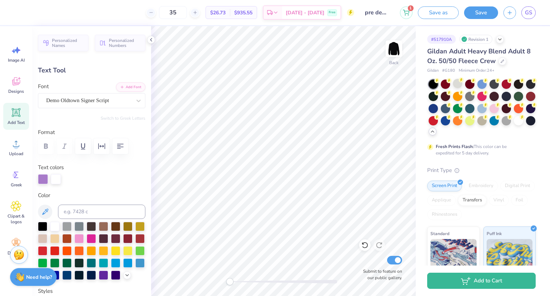
type input "2.53"
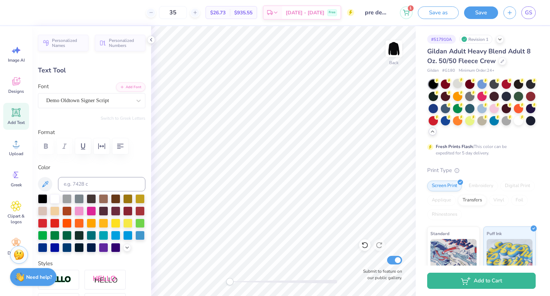
type input "2.63"
type input "0.71"
type input "9.90"
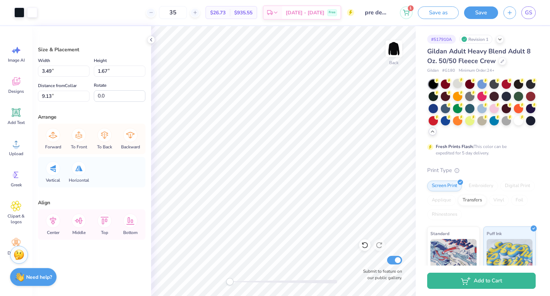
type input "0.54"
type input "0.33"
type input "7.70"
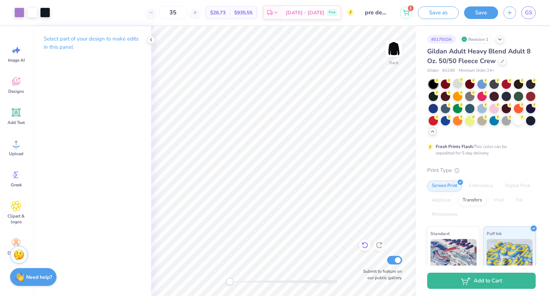
click at [365, 241] on div at bounding box center [364, 244] width 11 height 11
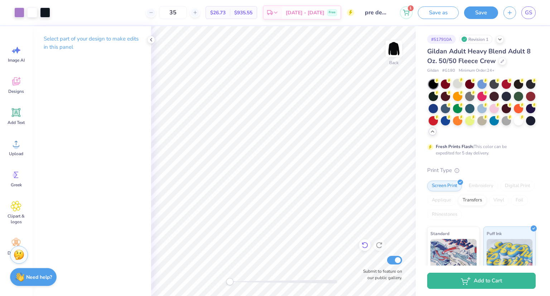
click at [365, 241] on div at bounding box center [364, 244] width 11 height 11
click at [363, 245] on icon at bounding box center [364, 244] width 7 height 7
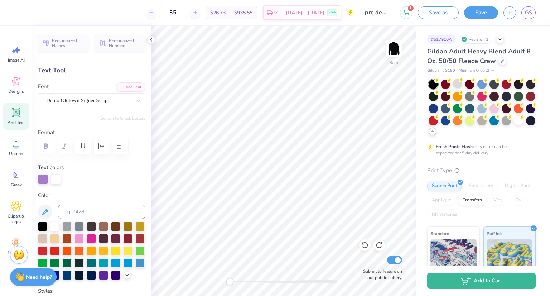
type input "8.15"
type input "1.58"
type input "2.53"
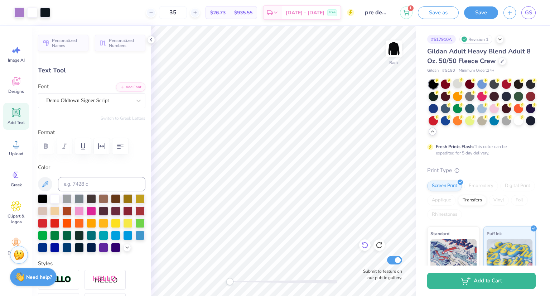
click at [362, 246] on icon at bounding box center [364, 244] width 7 height 7
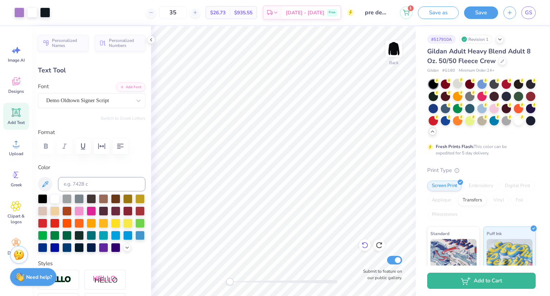
click at [362, 246] on icon at bounding box center [364, 244] width 7 height 7
click at [364, 242] on icon at bounding box center [365, 245] width 6 height 6
click at [364, 243] on icon at bounding box center [364, 244] width 7 height 7
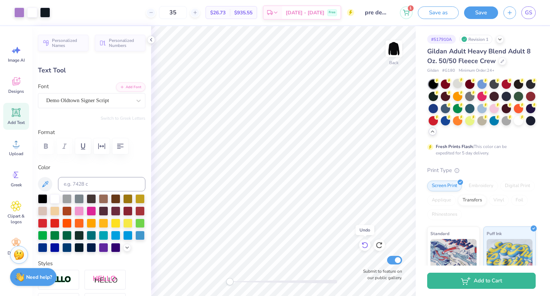
click at [364, 243] on icon at bounding box center [364, 244] width 7 height 7
click at [378, 242] on icon at bounding box center [379, 245] width 6 height 6
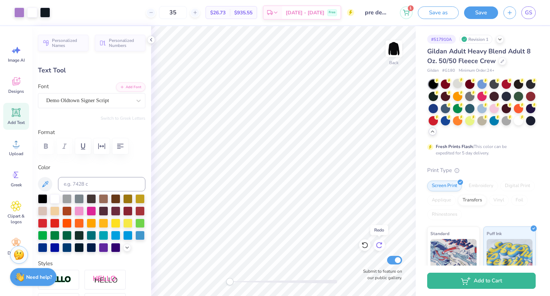
click at [378, 242] on icon at bounding box center [379, 245] width 6 height 6
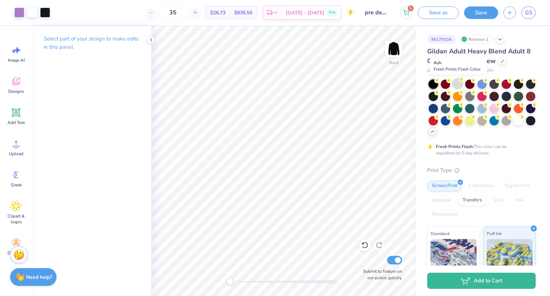
click at [459, 82] on div at bounding box center [457, 83] width 9 height 9
click at [154, 13] on icon at bounding box center [151, 12] width 5 height 5
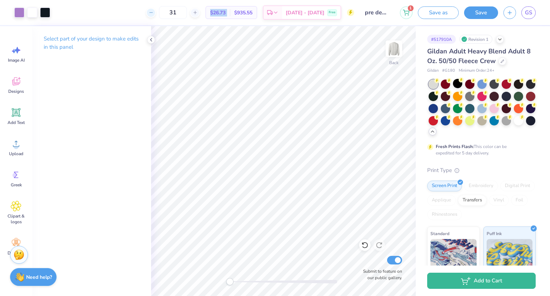
click at [154, 13] on icon at bounding box center [151, 12] width 5 height 5
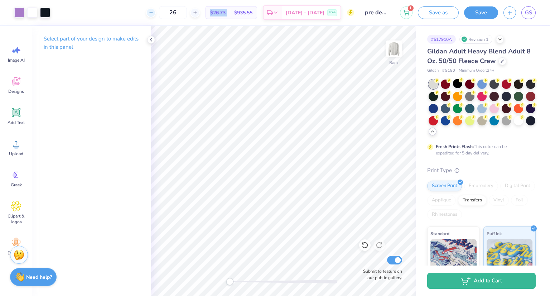
click at [154, 13] on icon at bounding box center [151, 12] width 5 height 5
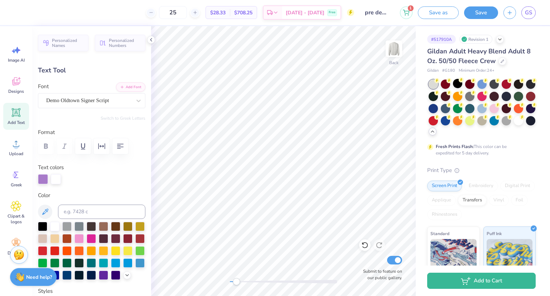
scroll to position [6, 1]
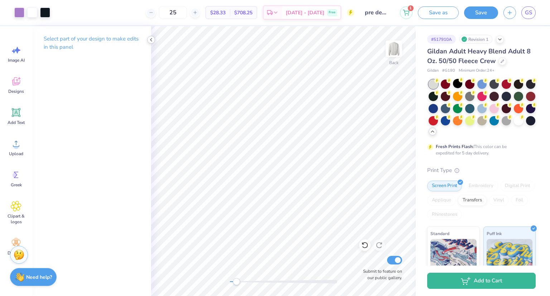
click at [150, 38] on icon at bounding box center [151, 40] width 6 height 6
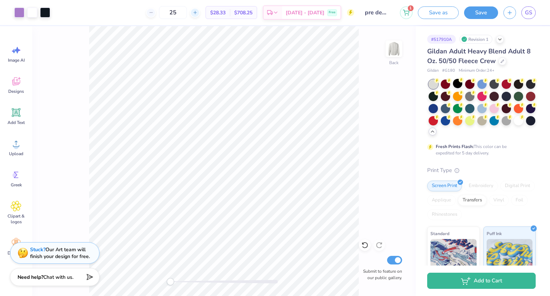
click at [200, 9] on div at bounding box center [195, 13] width 10 height 10
click at [198, 21] on div "28 Per Item Total Est. Delivery N/A Free" at bounding box center [204, 12] width 299 height 25
click at [174, 11] on icon at bounding box center [174, 12] width 5 height 5
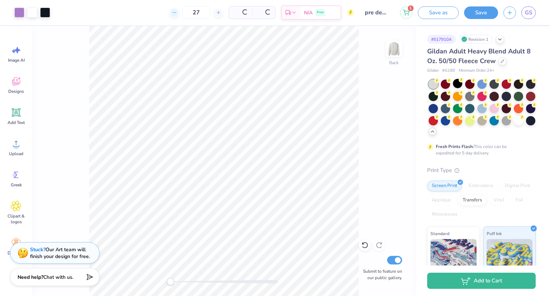
click at [174, 11] on icon at bounding box center [174, 12] width 5 height 5
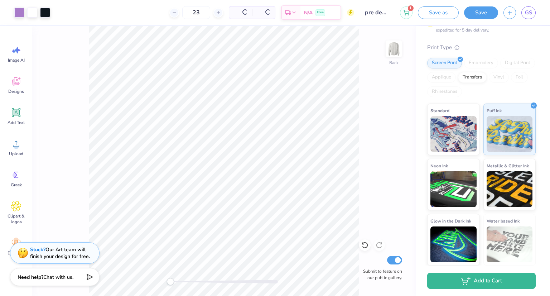
scroll to position [1, 0]
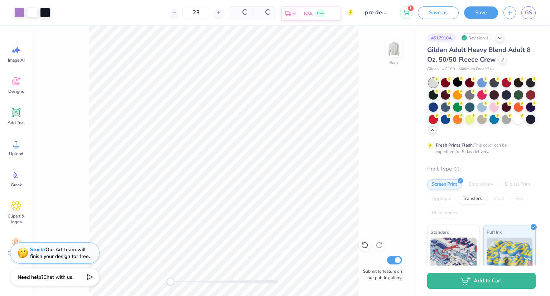
click at [298, 11] on div "Est. Delivery" at bounding box center [291, 13] width 19 height 13
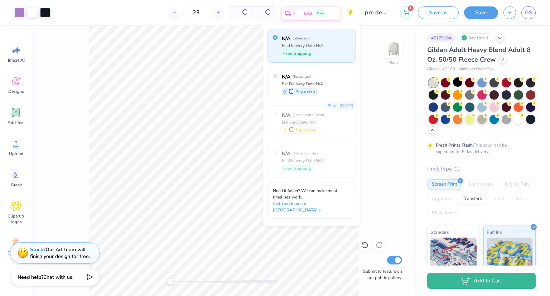
click at [298, 11] on div "Est. Delivery" at bounding box center [291, 13] width 19 height 13
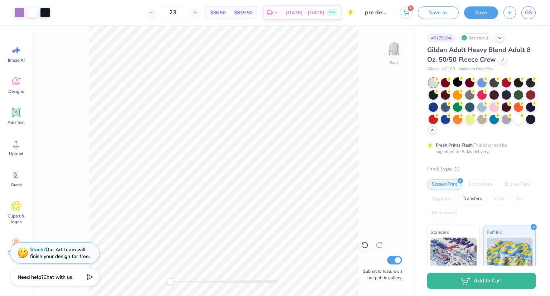
click at [395, 128] on div "Back Submit to feature on our public gallery." at bounding box center [223, 161] width 383 height 270
click at [198, 12] on icon at bounding box center [195, 12] width 5 height 5
click at [210, 12] on div "24" at bounding box center [196, 12] width 54 height 13
click at [198, 12] on icon at bounding box center [195, 12] width 5 height 5
click at [156, 9] on div at bounding box center [151, 13] width 10 height 10
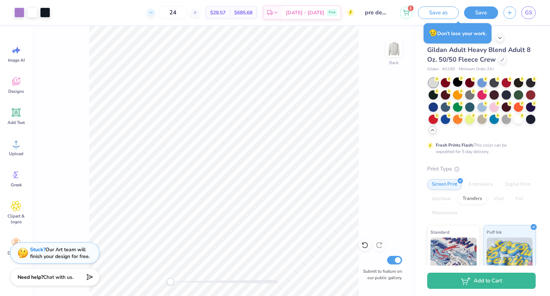
click at [156, 9] on div at bounding box center [151, 13] width 10 height 10
click at [198, 11] on icon at bounding box center [195, 12] width 5 height 5
click at [154, 14] on icon at bounding box center [151, 12] width 5 height 5
click at [196, 13] on line at bounding box center [194, 13] width 3 height 0
click at [200, 13] on div "24" at bounding box center [173, 12] width 54 height 13
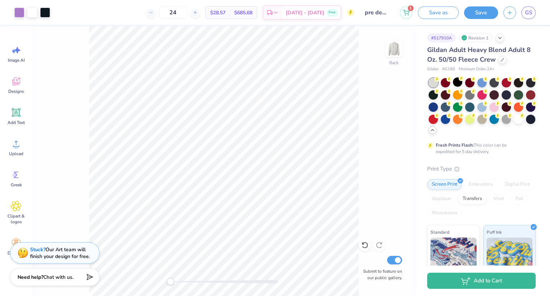
click at [395, 91] on div "Back Submit to feature on our public gallery." at bounding box center [223, 161] width 383 height 270
click at [500, 38] on icon at bounding box center [500, 37] width 6 height 6
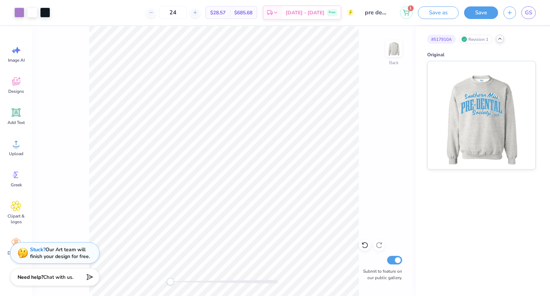
click at [500, 38] on icon at bounding box center [500, 39] width 6 height 6
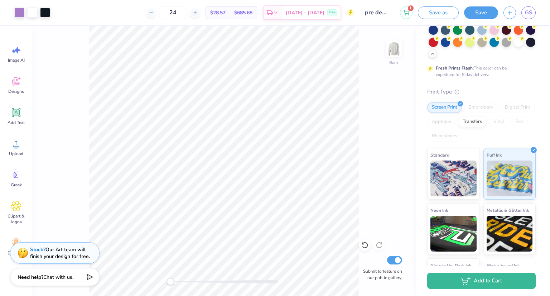
scroll to position [124, 0]
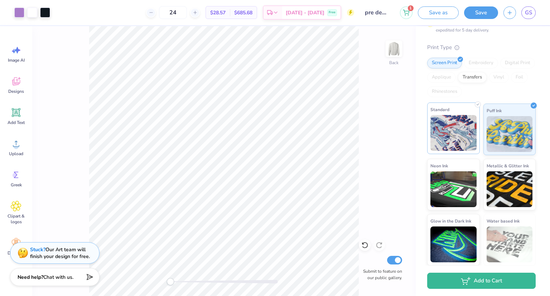
click at [449, 121] on img at bounding box center [453, 133] width 46 height 36
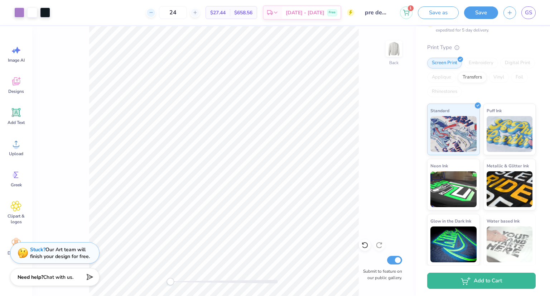
click at [154, 14] on icon at bounding box center [151, 12] width 5 height 5
type input "23"
click at [460, 175] on img at bounding box center [453, 188] width 46 height 36
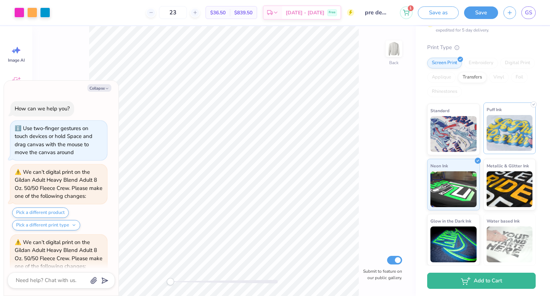
scroll to position [290, 0]
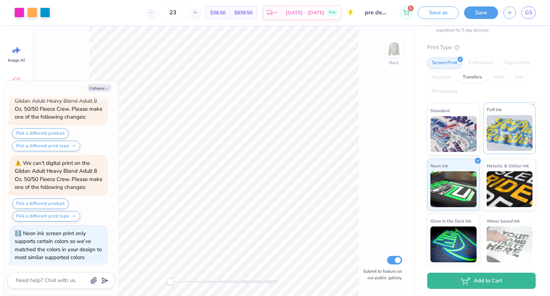
click at [497, 137] on img at bounding box center [510, 133] width 46 height 36
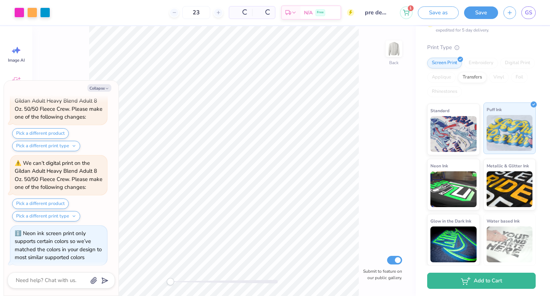
scroll to position [334, 0]
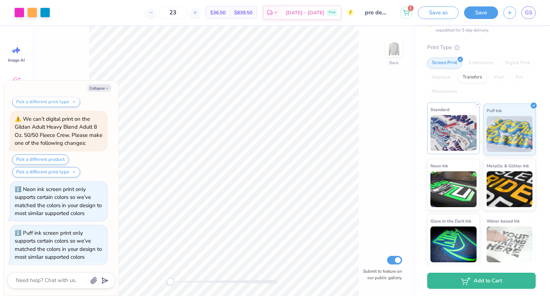
click at [469, 129] on img at bounding box center [453, 133] width 46 height 36
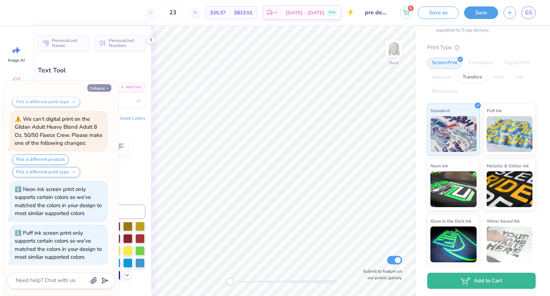
click at [107, 87] on icon "button" at bounding box center [107, 88] width 4 height 4
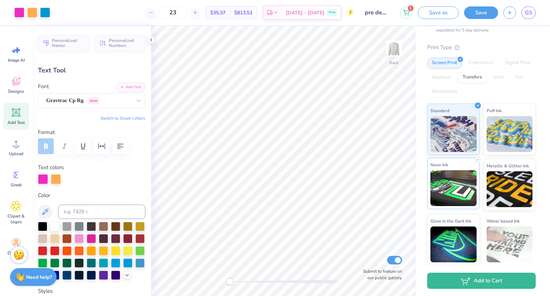
click at [463, 162] on div "Neon Ink" at bounding box center [453, 184] width 53 height 52
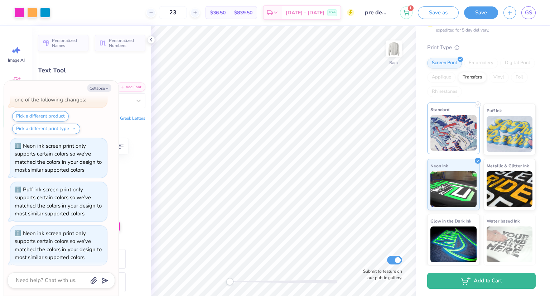
click at [451, 138] on img at bounding box center [453, 133] width 46 height 36
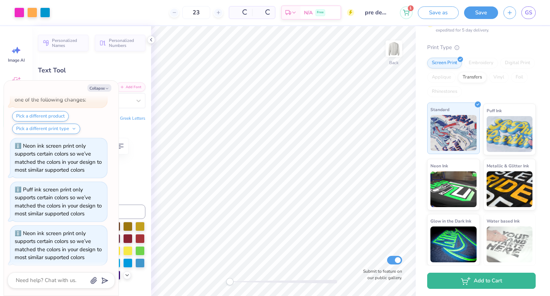
scroll to position [421, 0]
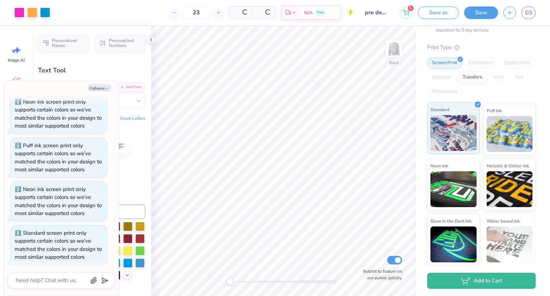
type textarea "x"
click at [200, 11] on div at bounding box center [195, 13] width 10 height 10
type input "24"
click at [23, 9] on div at bounding box center [32, 13] width 36 height 10
click at [23, 9] on div at bounding box center [19, 12] width 10 height 10
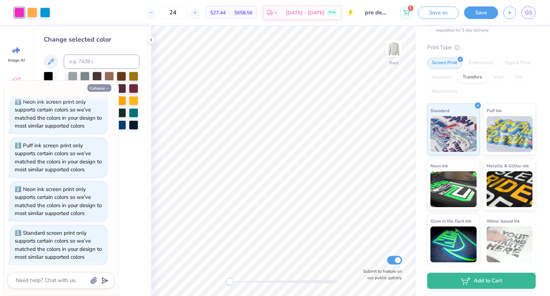
click at [107, 87] on icon "button" at bounding box center [107, 88] width 4 height 4
type textarea "x"
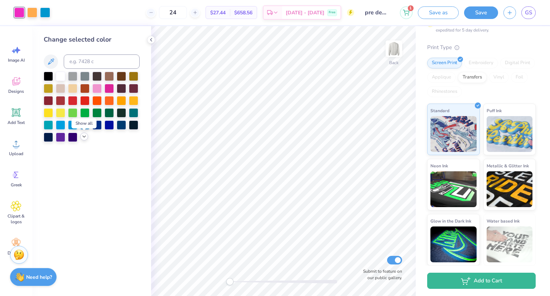
click at [83, 134] on icon at bounding box center [84, 137] width 6 height 6
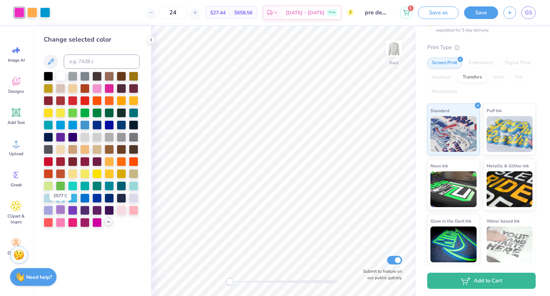
click at [63, 211] on div at bounding box center [60, 209] width 9 height 9
click at [34, 12] on div at bounding box center [32, 12] width 10 height 10
click at [60, 75] on div at bounding box center [60, 75] width 9 height 9
click at [46, 12] on div at bounding box center [45, 12] width 10 height 10
click at [49, 73] on div at bounding box center [48, 75] width 9 height 9
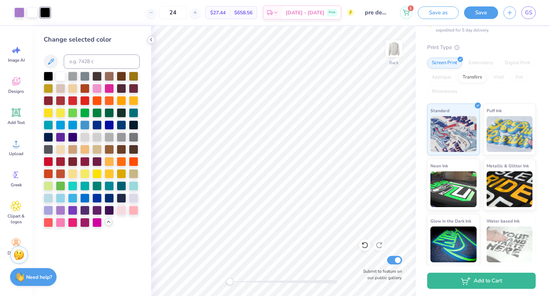
click at [151, 40] on polyline at bounding box center [150, 39] width 1 height 3
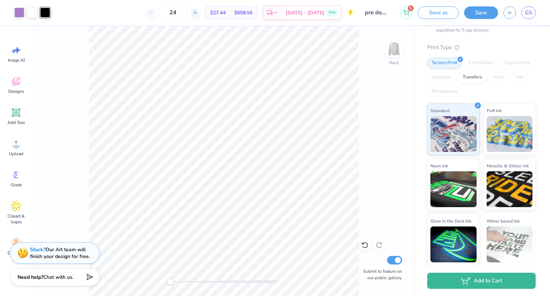
click at [200, 13] on div at bounding box center [195, 13] width 10 height 10
click at [198, 13] on icon at bounding box center [195, 12] width 5 height 5
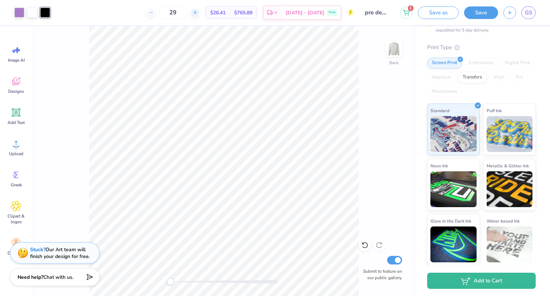
click at [198, 13] on icon at bounding box center [195, 12] width 5 height 5
click at [200, 9] on div at bounding box center [195, 13] width 10 height 10
click at [200, 13] on div "33" at bounding box center [173, 12] width 54 height 13
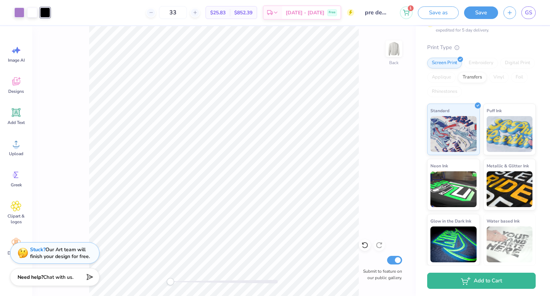
click at [200, 13] on div at bounding box center [195, 13] width 10 height 10
click at [154, 12] on icon at bounding box center [151, 12] width 5 height 5
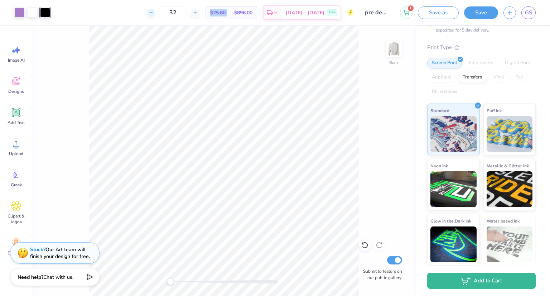
click at [154, 12] on icon at bounding box center [151, 12] width 5 height 5
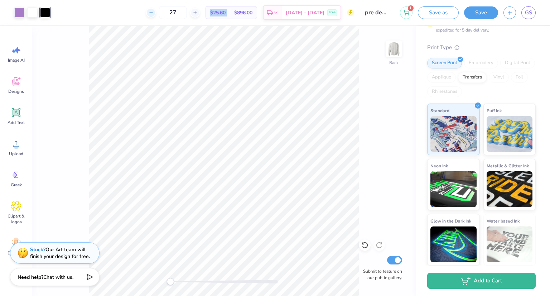
click at [154, 12] on icon at bounding box center [151, 12] width 5 height 5
click at [270, 23] on div "24 $27.44 Per Item $658.56 Total Est. Delivery [DATE] - [DATE] Free" at bounding box center [204, 12] width 299 height 25
click at [154, 13] on icon at bounding box center [151, 12] width 5 height 5
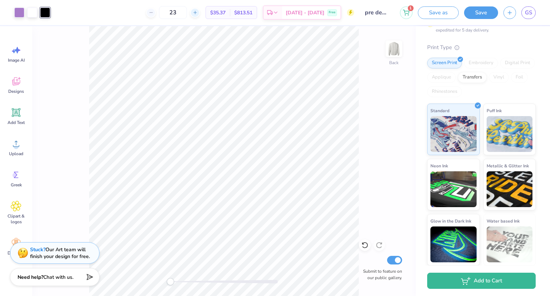
click at [198, 12] on icon at bounding box center [195, 12] width 5 height 5
type input "24"
click at [475, 13] on button "Save" at bounding box center [481, 11] width 34 height 13
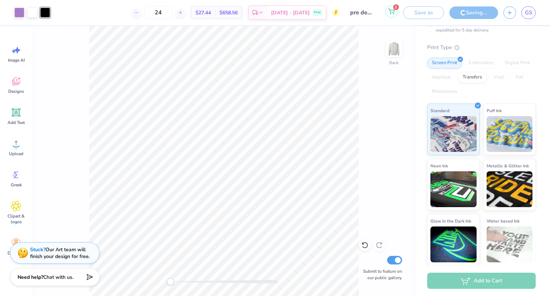
click at [389, 13] on icon at bounding box center [391, 12] width 6 height 6
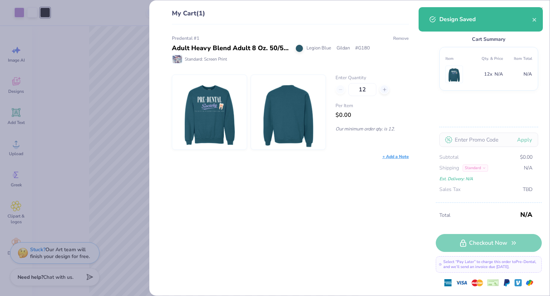
click at [400, 40] on button "Remove" at bounding box center [401, 38] width 16 height 6
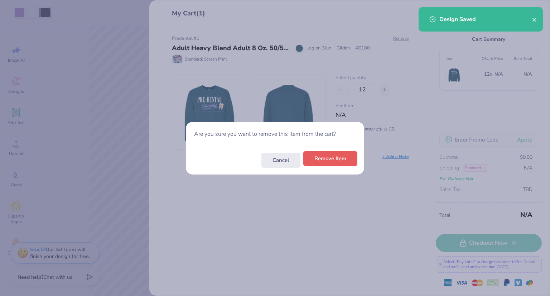
click at [337, 163] on button "Remove Item" at bounding box center [330, 158] width 54 height 15
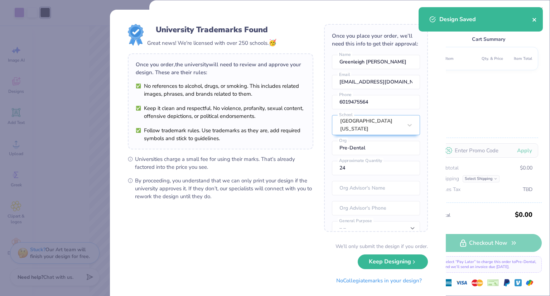
click at [536, 20] on icon "close" at bounding box center [534, 20] width 5 height 6
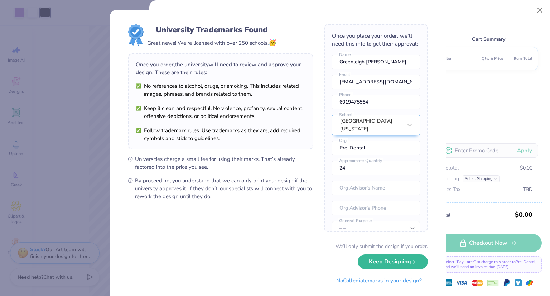
click at [536, 16] on div "University Trademarks Found Great news! We're licensed with over 250 schools. 🥳…" at bounding box center [275, 148] width 550 height 296
click at [372, 277] on button "No Collegiate marks in your design?" at bounding box center [379, 278] width 98 height 15
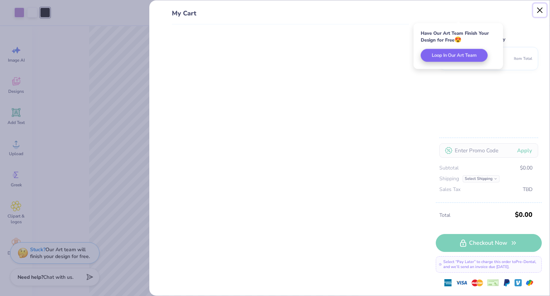
click at [536, 13] on button "Close" at bounding box center [540, 11] width 14 height 14
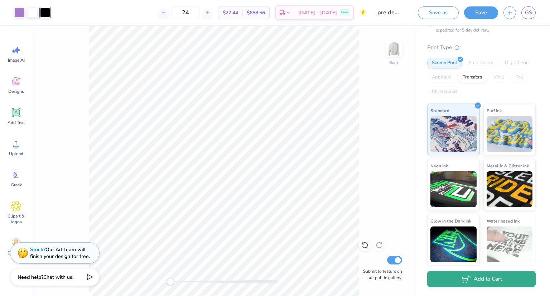
click at [468, 277] on icon "button" at bounding box center [466, 279] width 10 height 8
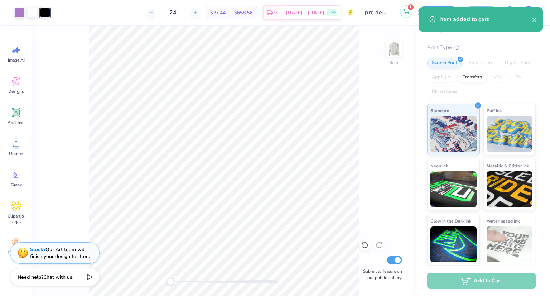
click at [402, 14] on div "Art colors 24 $27.44 Per Item $658.56 Total Est. Delivery [DATE] - [DATE] Free …" at bounding box center [275, 12] width 550 height 25
click at [402, 14] on button "1" at bounding box center [406, 11] width 13 height 13
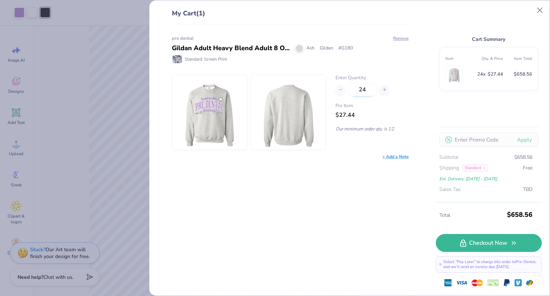
click at [365, 91] on input "24" at bounding box center [362, 89] width 28 height 13
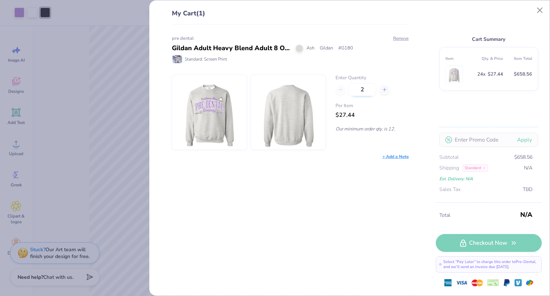
type input "23"
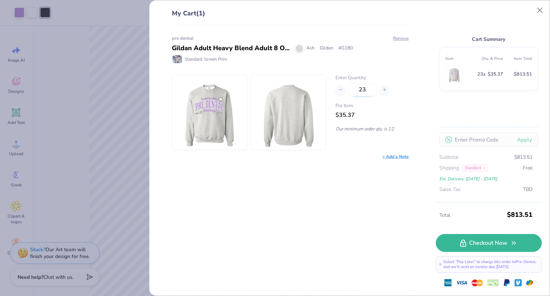
type input "23"
type input "24"
click at [460, 117] on div "Cart Summary Item Qty. & Price Item Total 24 x $35.37 $813.51 Apply Subtotal $8…" at bounding box center [489, 106] width 106 height 194
type input "24"
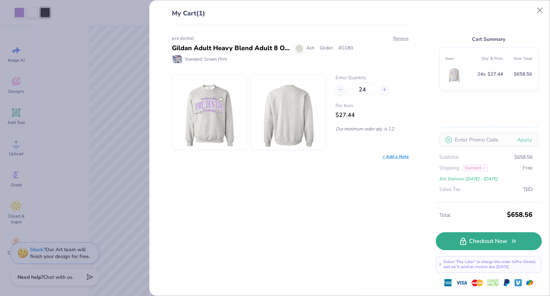
click at [475, 238] on link "Checkout Now" at bounding box center [489, 241] width 106 height 18
